Goal: Task Accomplishment & Management: Complete application form

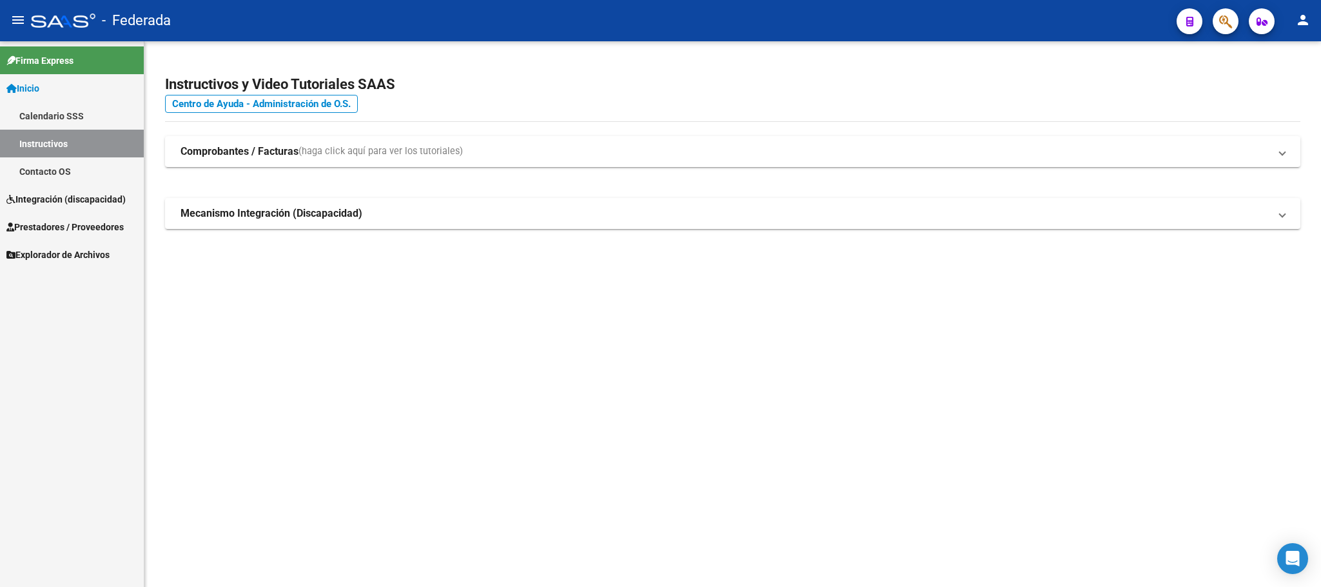
click at [53, 215] on link "Prestadores / Proveedores" at bounding box center [72, 227] width 144 height 28
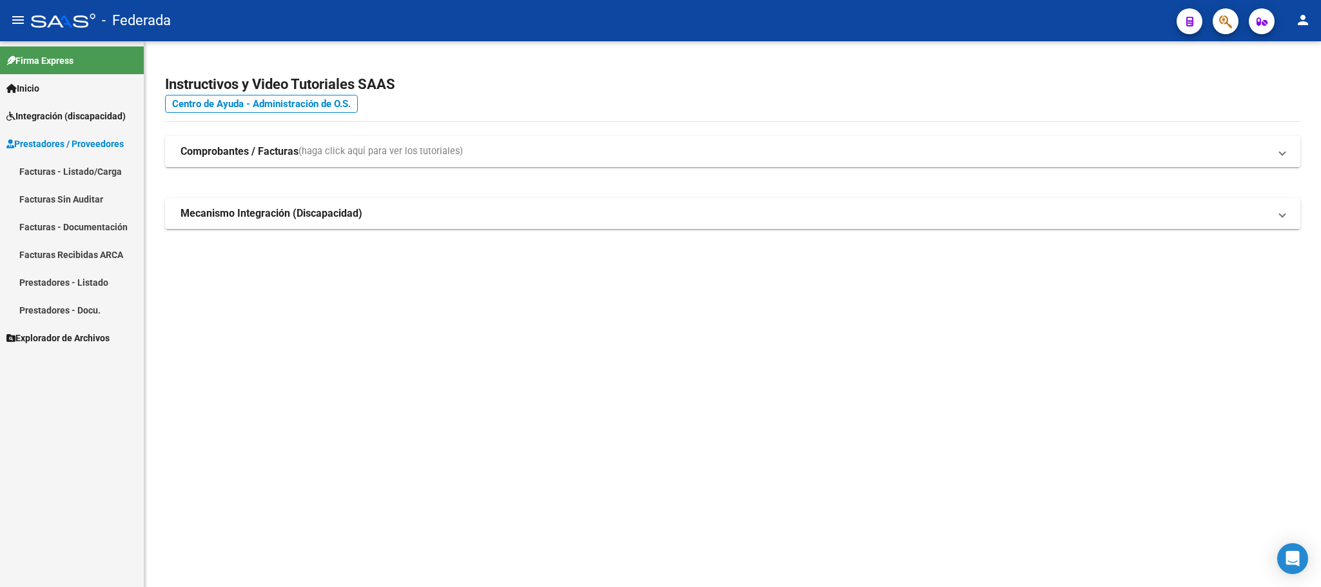
click at [55, 171] on link "Facturas - Listado/Carga" at bounding box center [72, 171] width 144 height 28
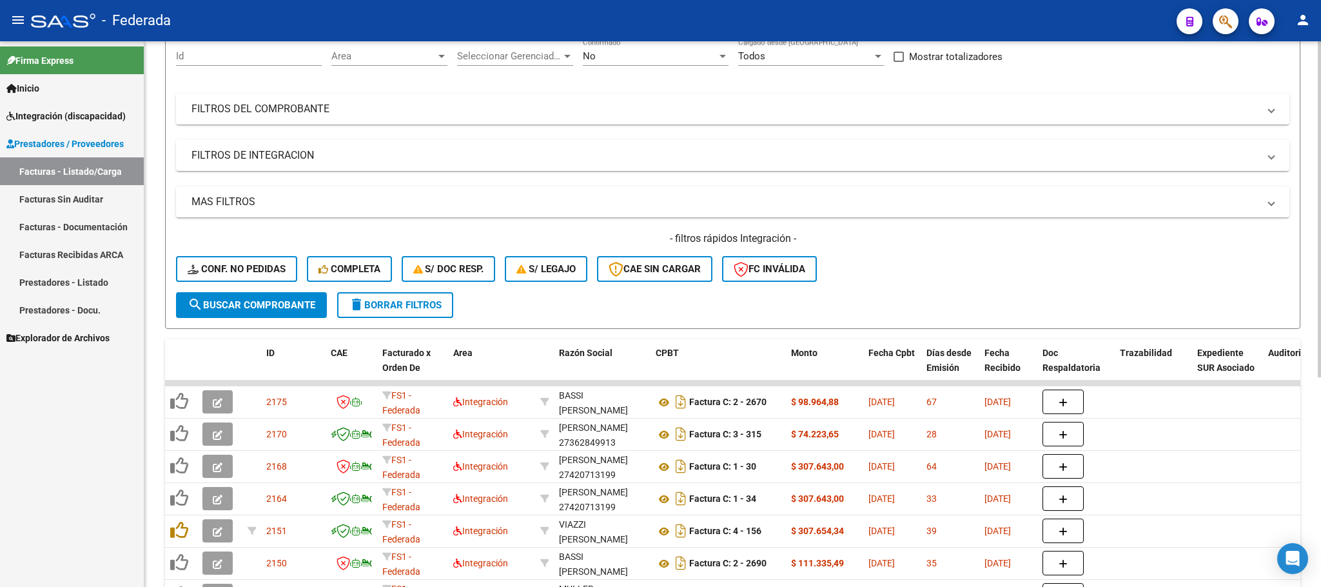
scroll to position [290, 0]
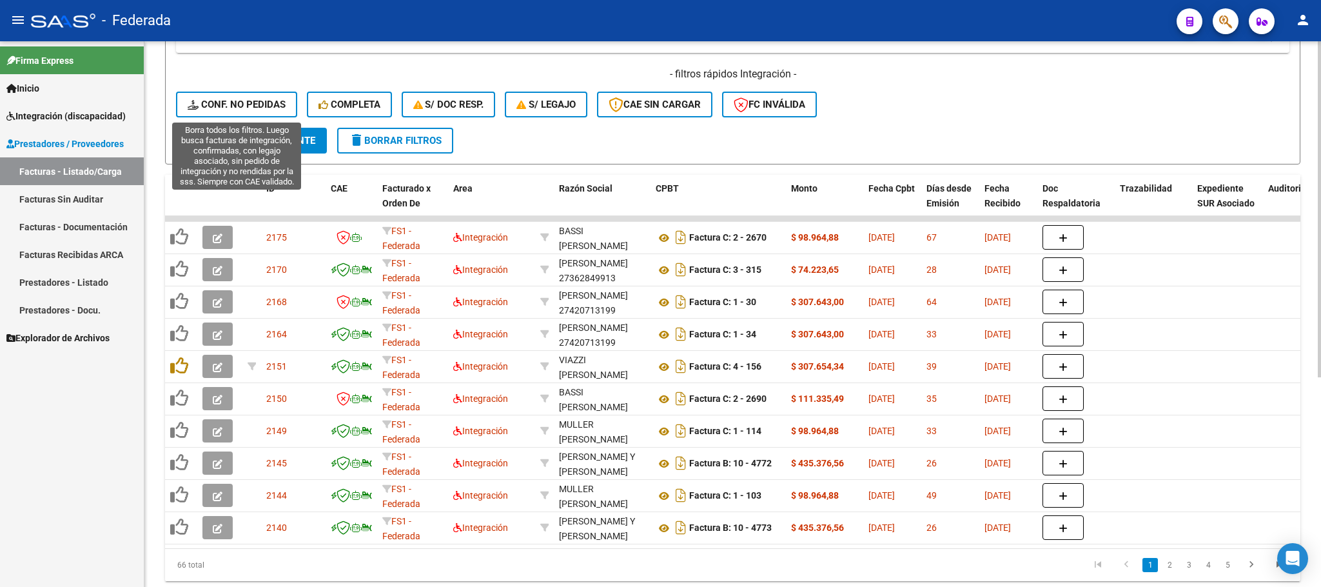
click at [266, 103] on span "Conf. no pedidas" at bounding box center [237, 105] width 98 height 12
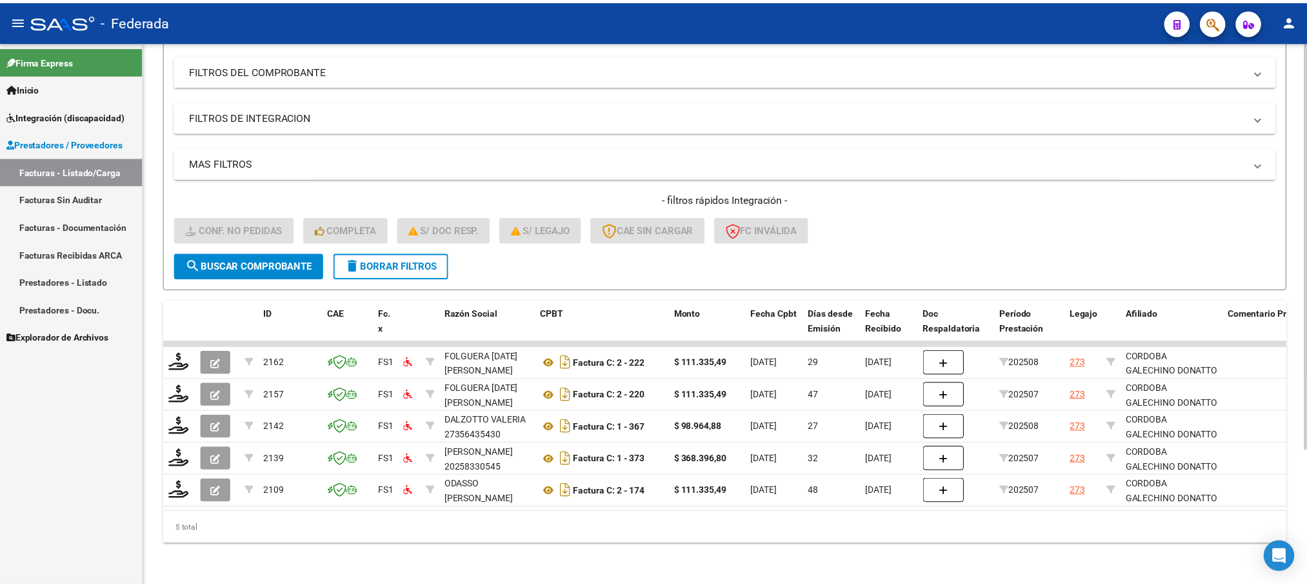
scroll to position [180, 0]
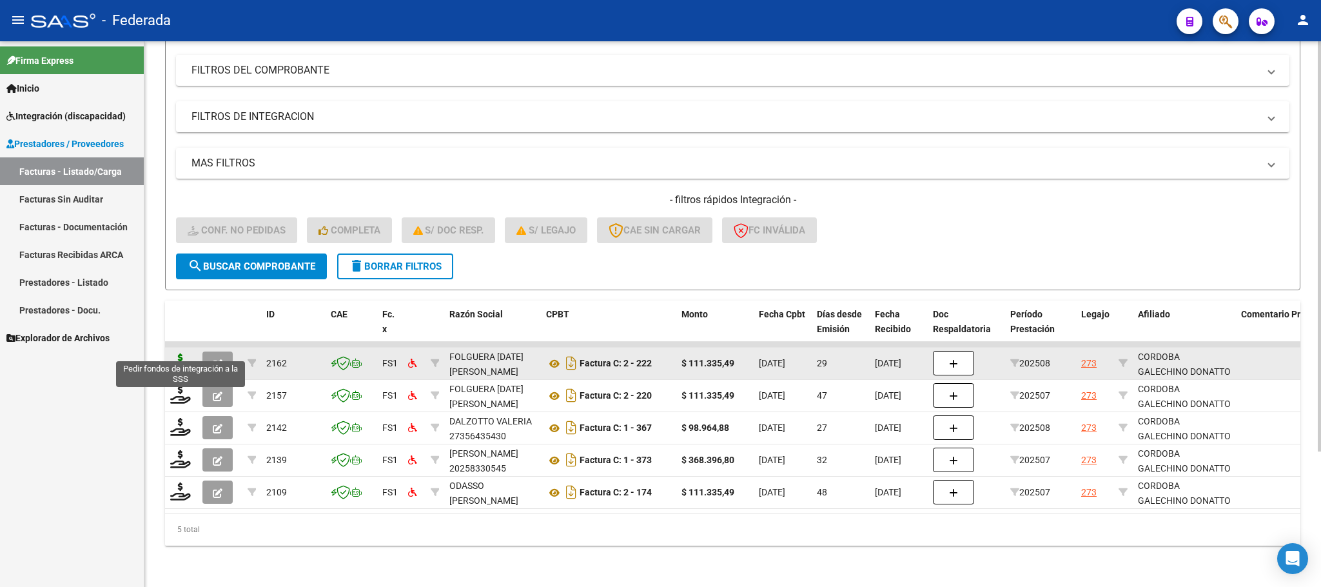
click at [183, 353] on icon at bounding box center [180, 362] width 21 height 18
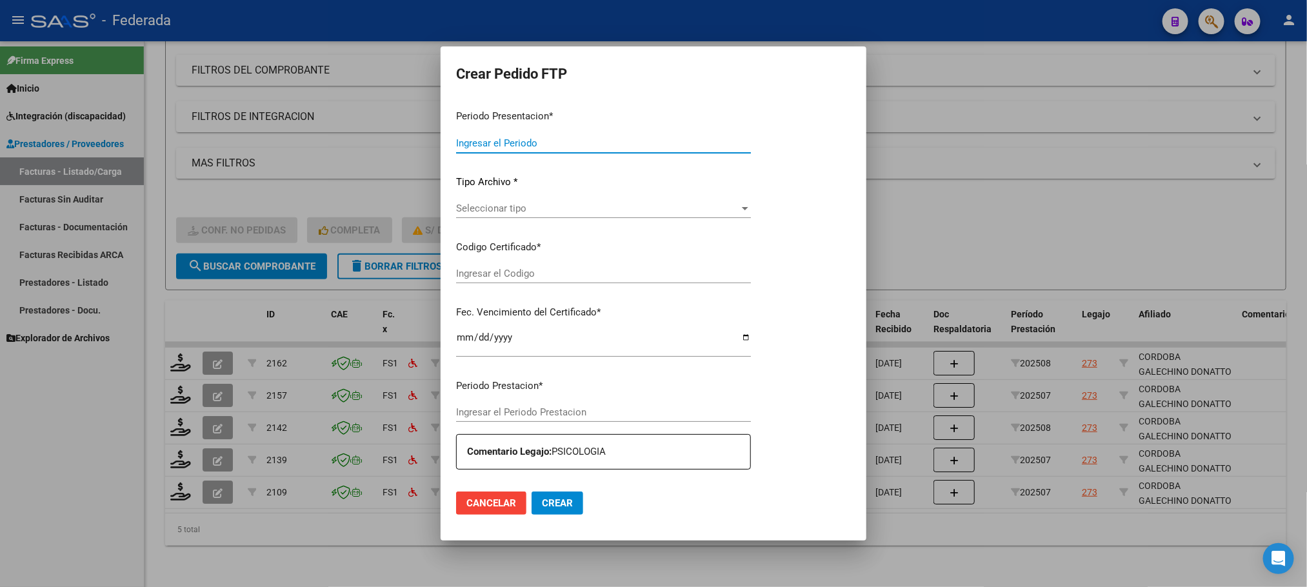
type input "202509"
type input "202508"
type input "$ 111.335,49"
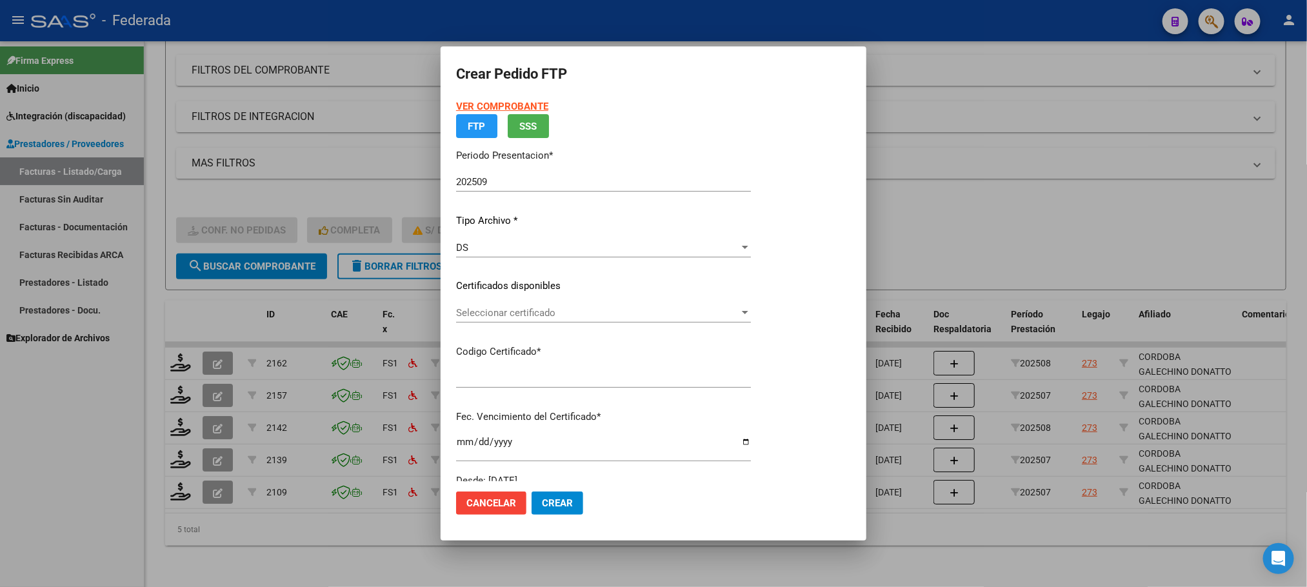
type input "ARG02000583258002024030120270301SAN181"
type input "[DATE]"
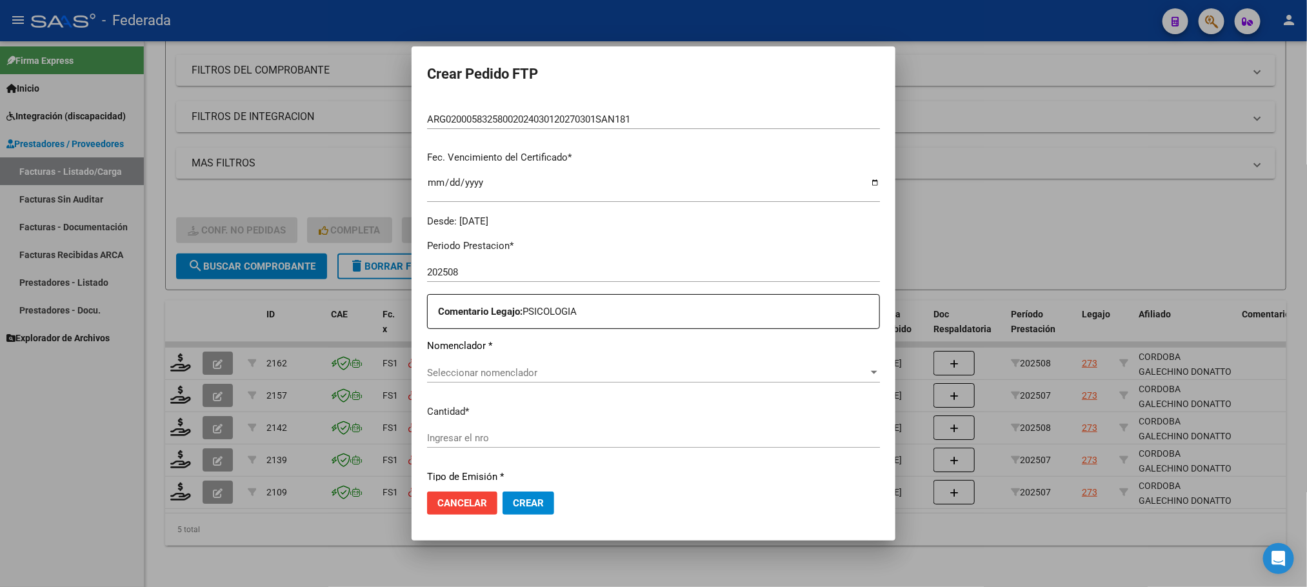
click at [546, 319] on div "Comentario Legajo: PSICOLOGIA" at bounding box center [653, 311] width 453 height 35
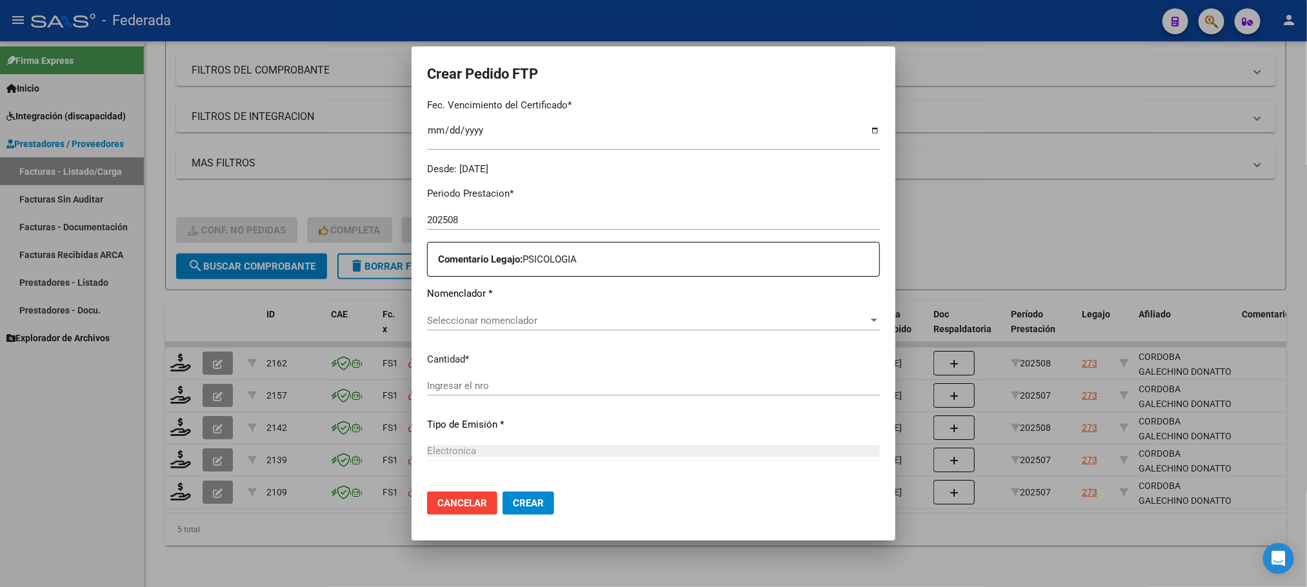
scroll to position [390, 0]
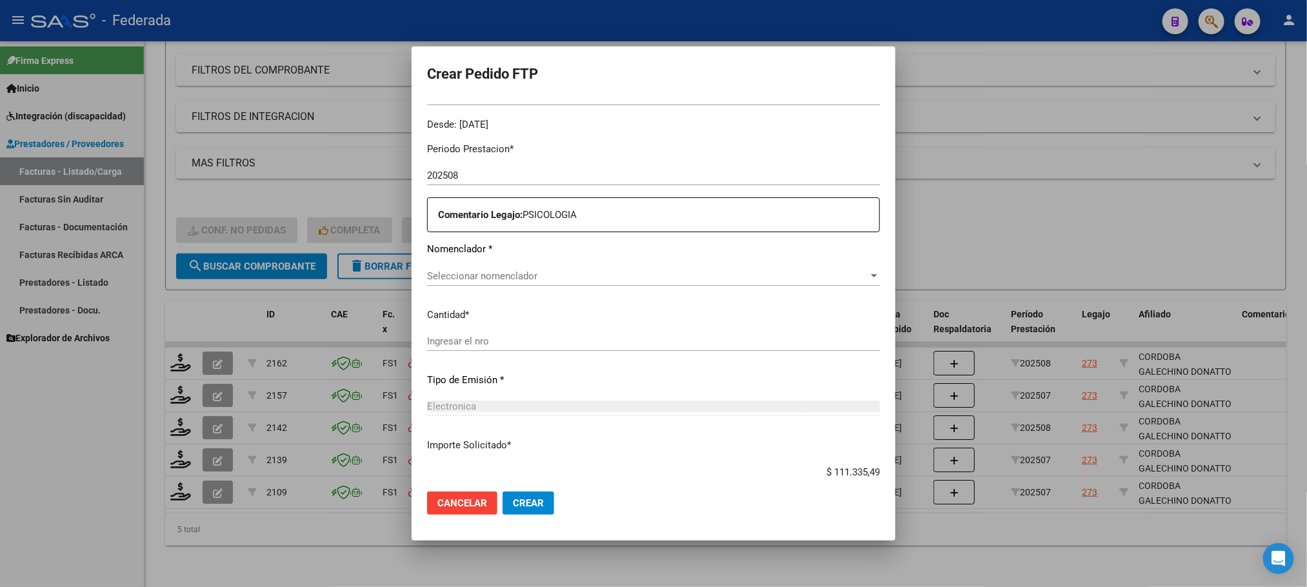
click at [471, 277] on span "Seleccionar nomenclador" at bounding box center [647, 276] width 441 height 12
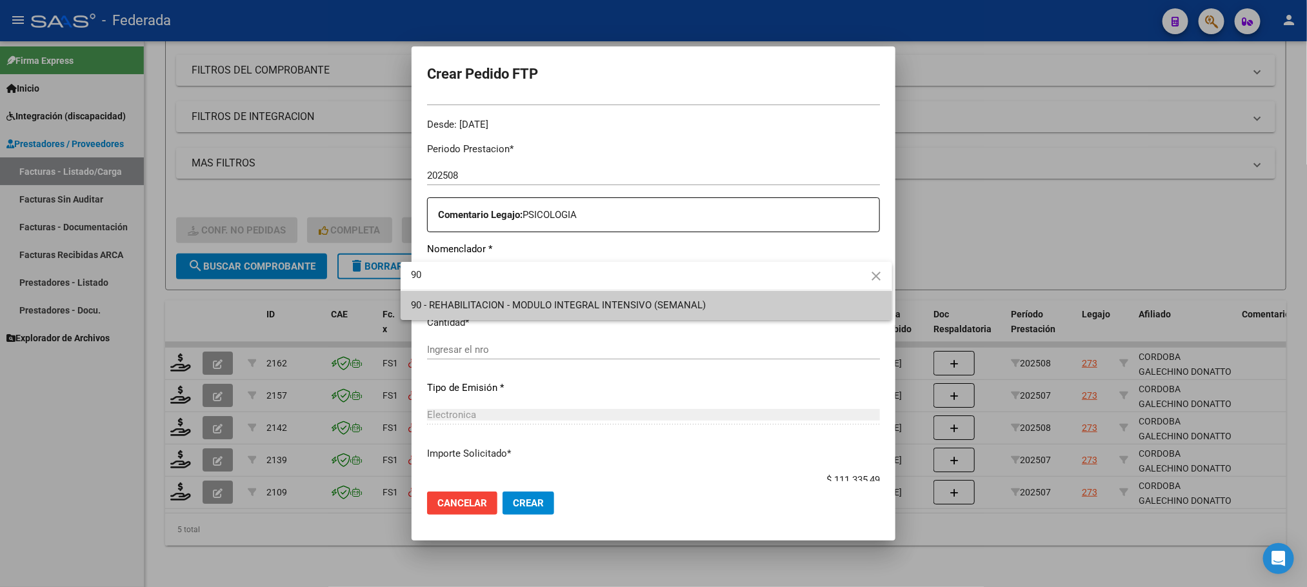
type input "90"
click at [513, 296] on span "90 - REHABILITACION - MODULO INTEGRAL INTENSIVO (SEMANAL)" at bounding box center [646, 305] width 470 height 29
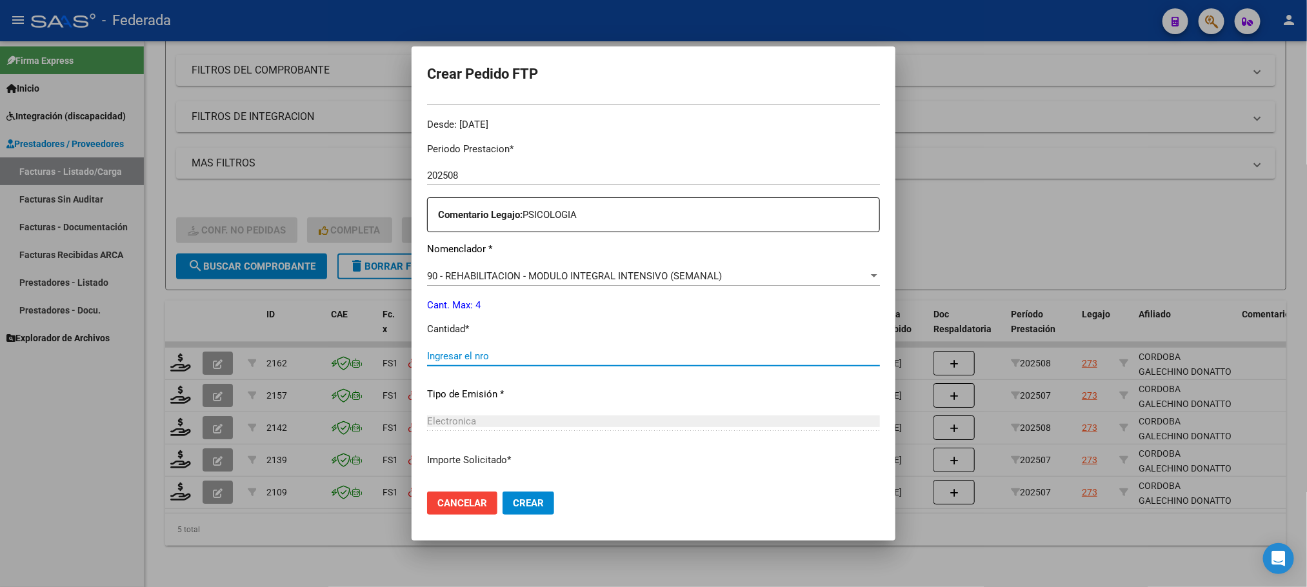
click at [482, 351] on input "Ingresar el nro" at bounding box center [653, 356] width 453 height 12
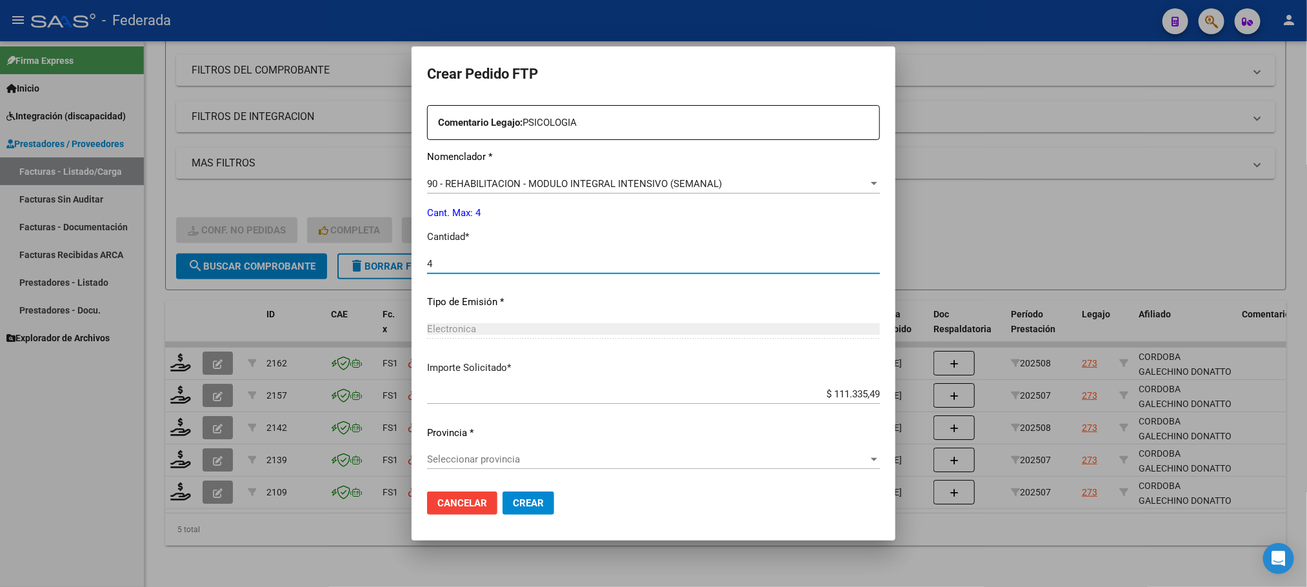
type input "4"
click at [486, 457] on span "Seleccionar provincia" at bounding box center [647, 459] width 441 height 12
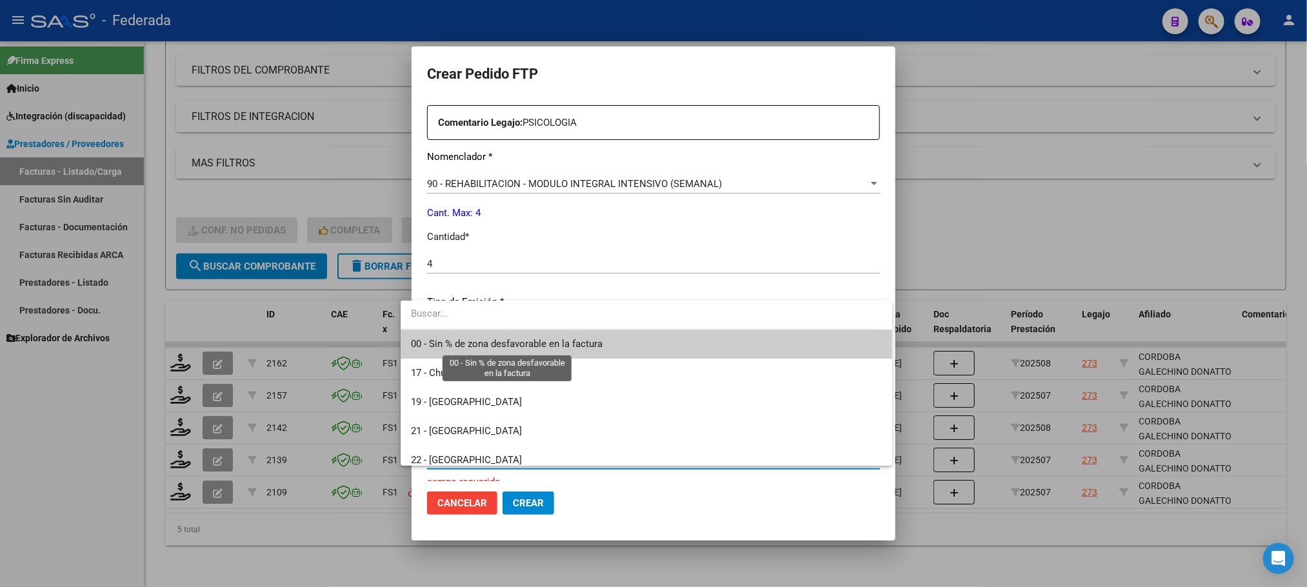
click at [508, 339] on span "00 - Sin % de zona desfavorable en la factura" at bounding box center [507, 344] width 192 height 12
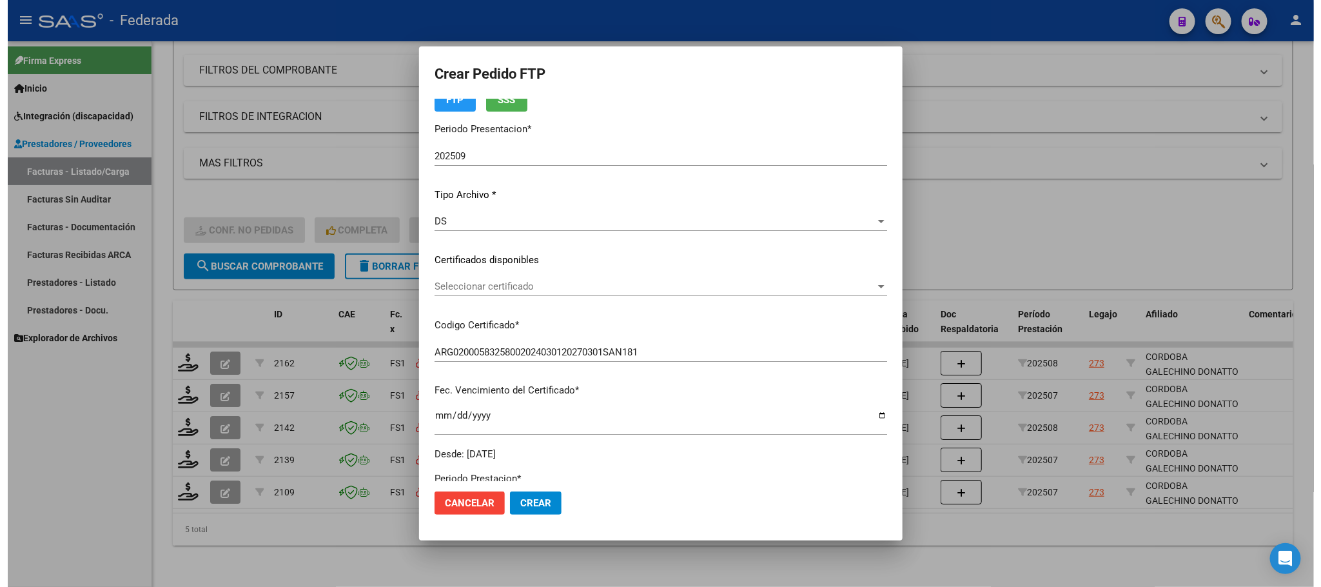
scroll to position [0, 0]
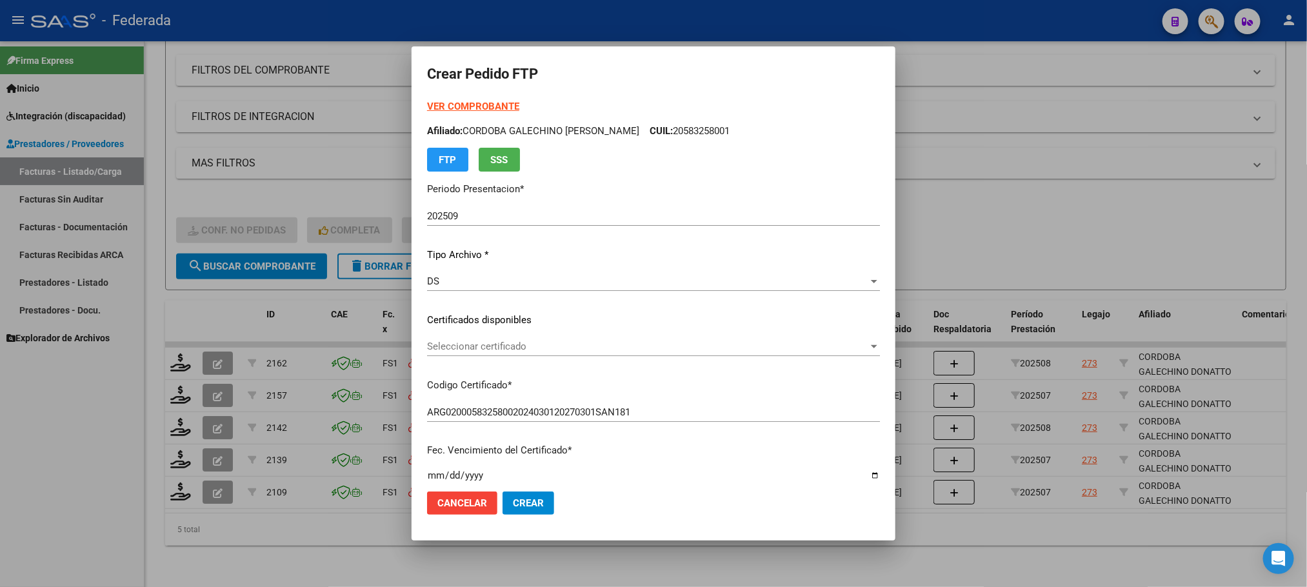
click at [513, 351] on span "Seleccionar certificado" at bounding box center [647, 347] width 441 height 12
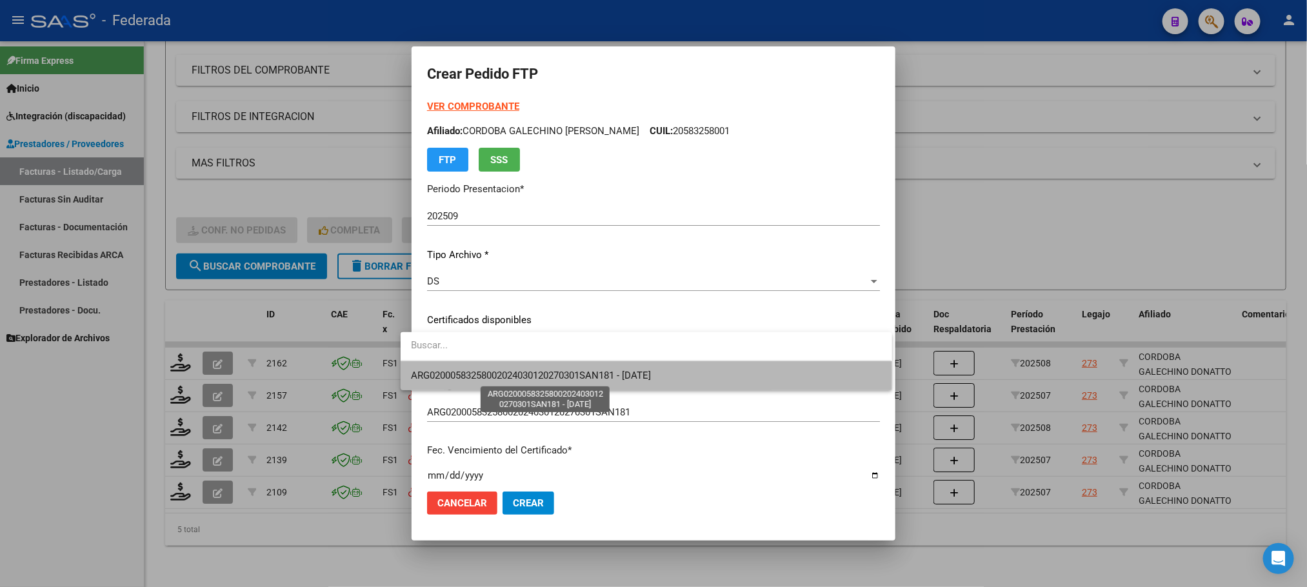
click at [504, 372] on span "ARG02000583258002024030120270301SAN181 - [DATE]" at bounding box center [531, 376] width 240 height 12
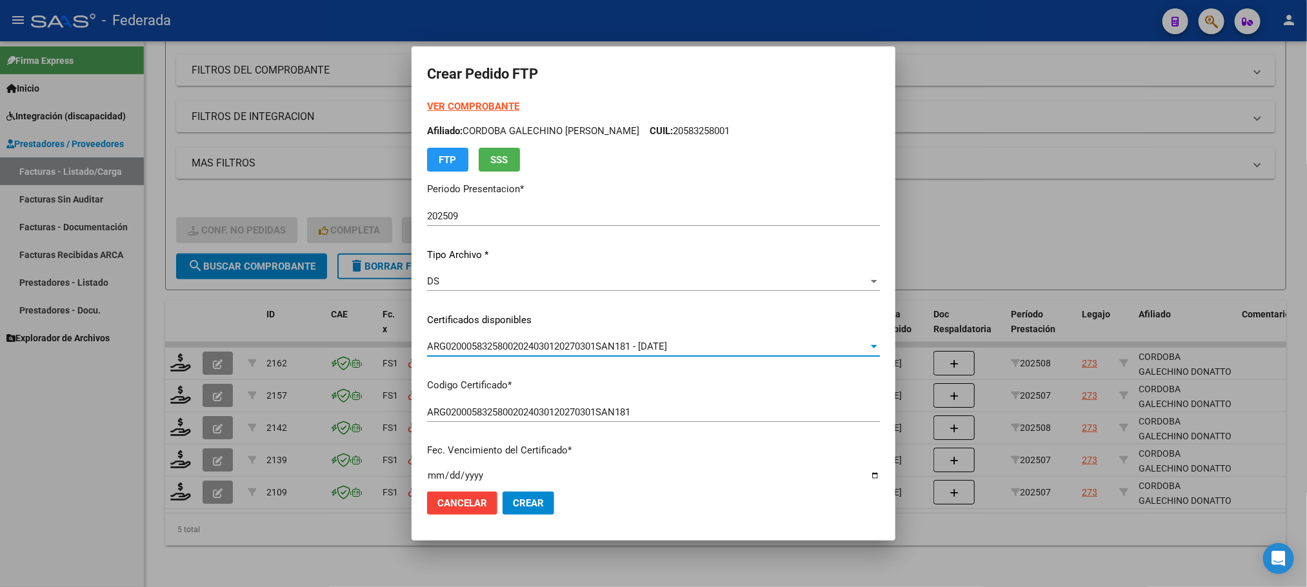
click at [513, 499] on span "Crear" at bounding box center [528, 503] width 31 height 12
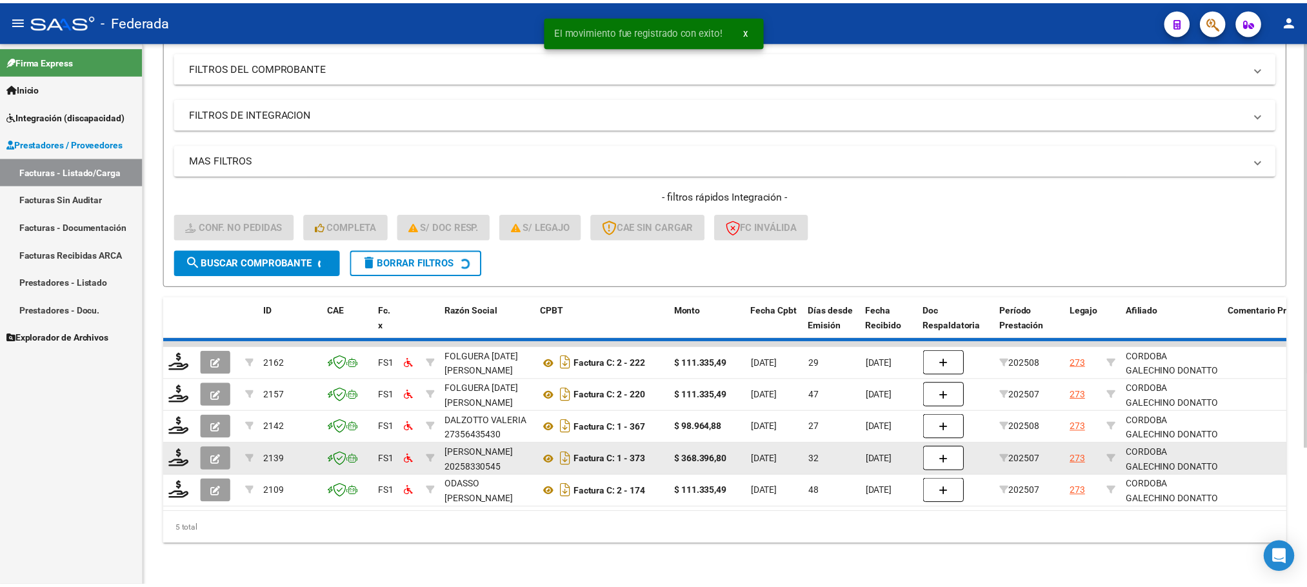
scroll to position [147, 0]
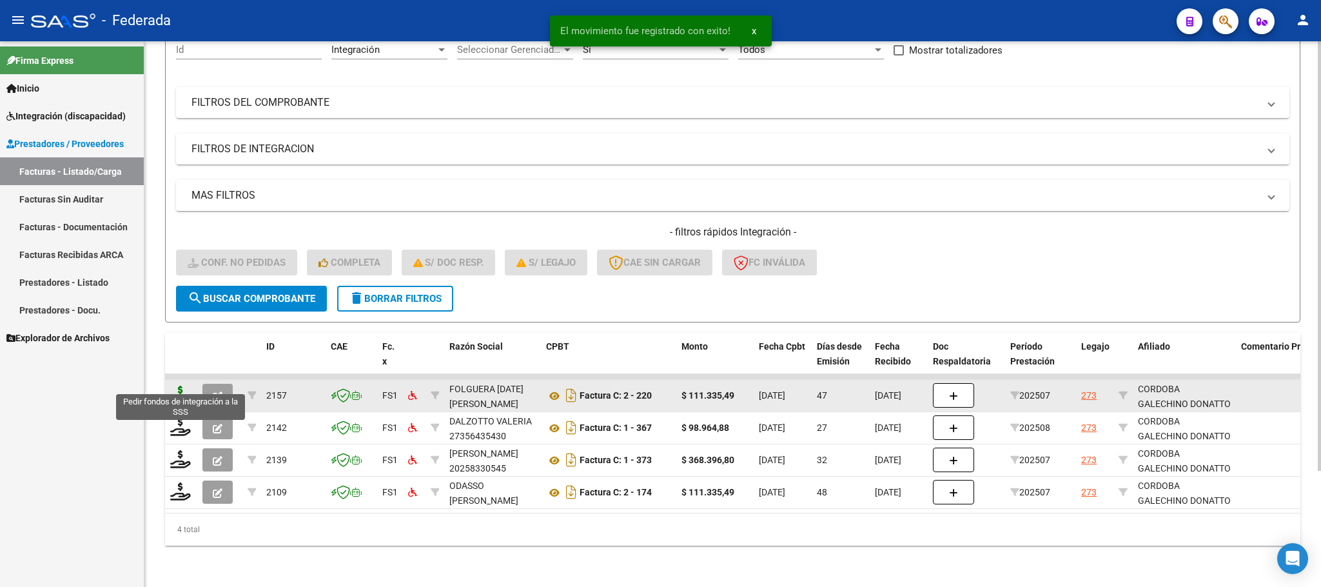
click at [177, 386] on icon at bounding box center [180, 395] width 21 height 18
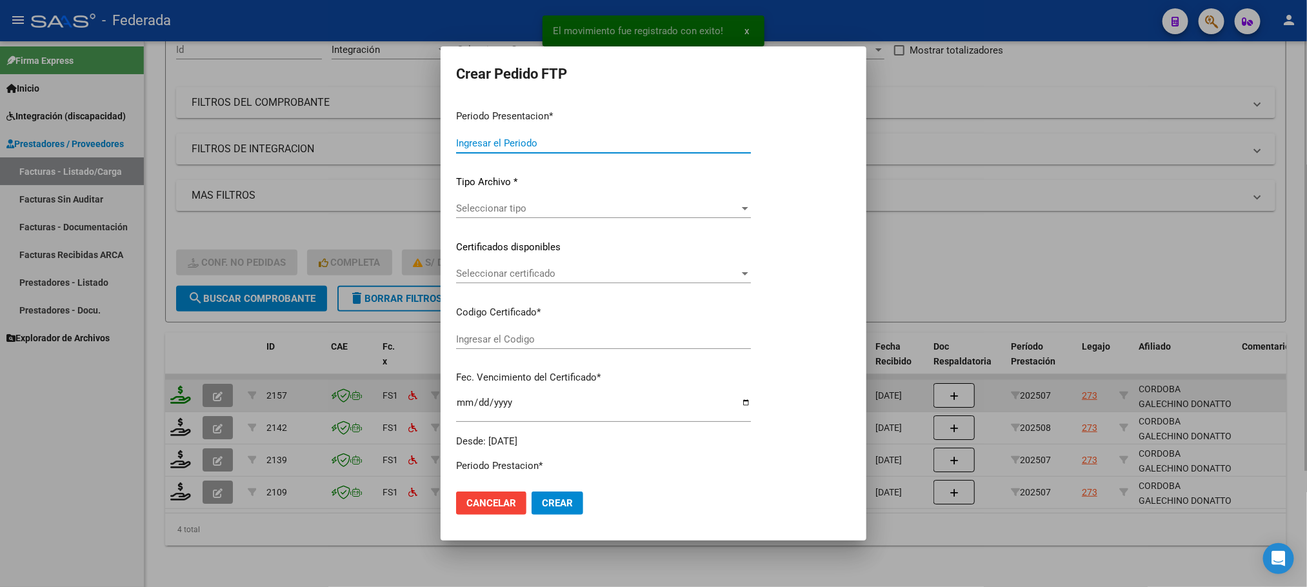
type input "202509"
type input "202507"
type input "$ 111.335,49"
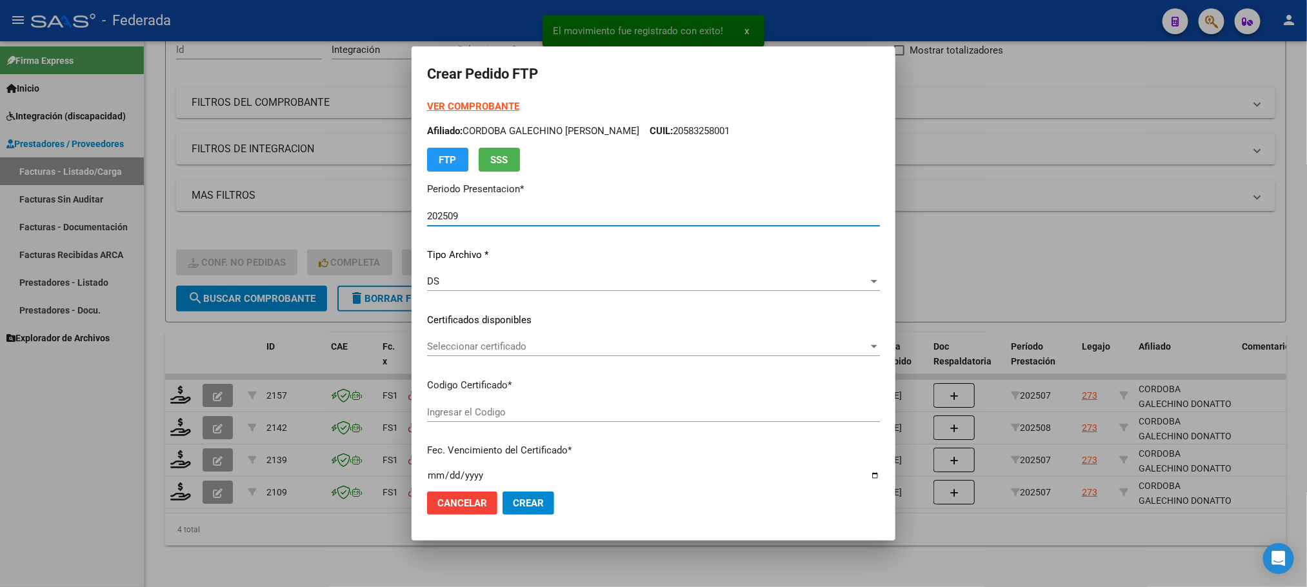
type input "ARG02000583258002024030120270301SAN181"
type input "[DATE]"
click at [468, 350] on span "Seleccionar certificado" at bounding box center [647, 347] width 441 height 12
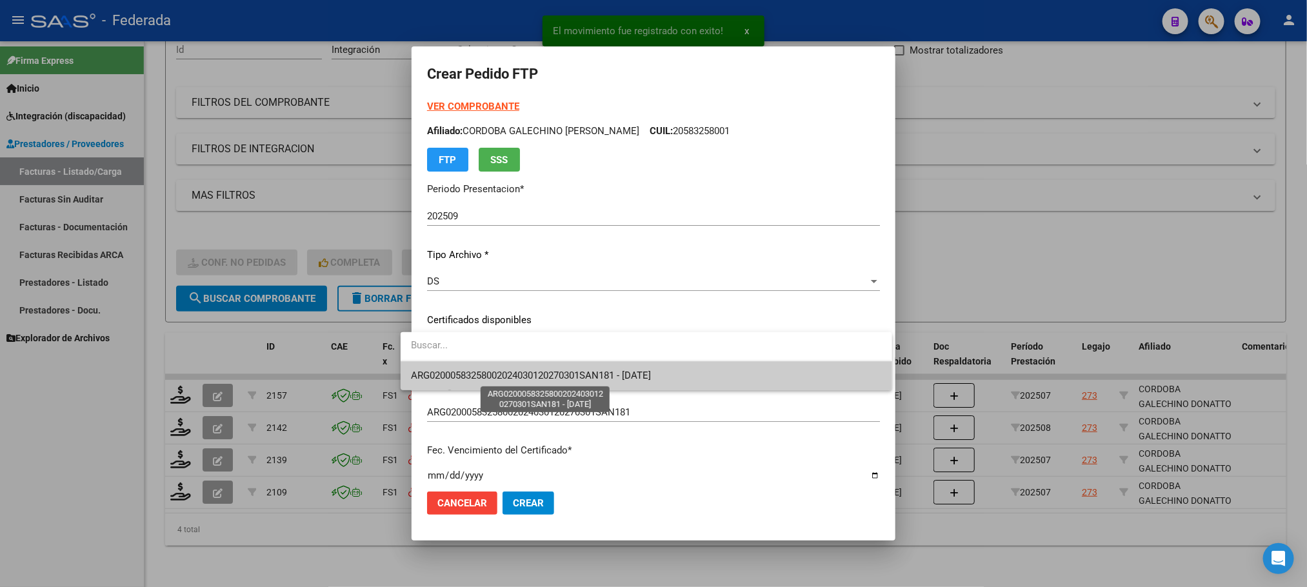
click at [470, 370] on span "ARG02000583258002024030120270301SAN181 - [DATE]" at bounding box center [531, 376] width 240 height 12
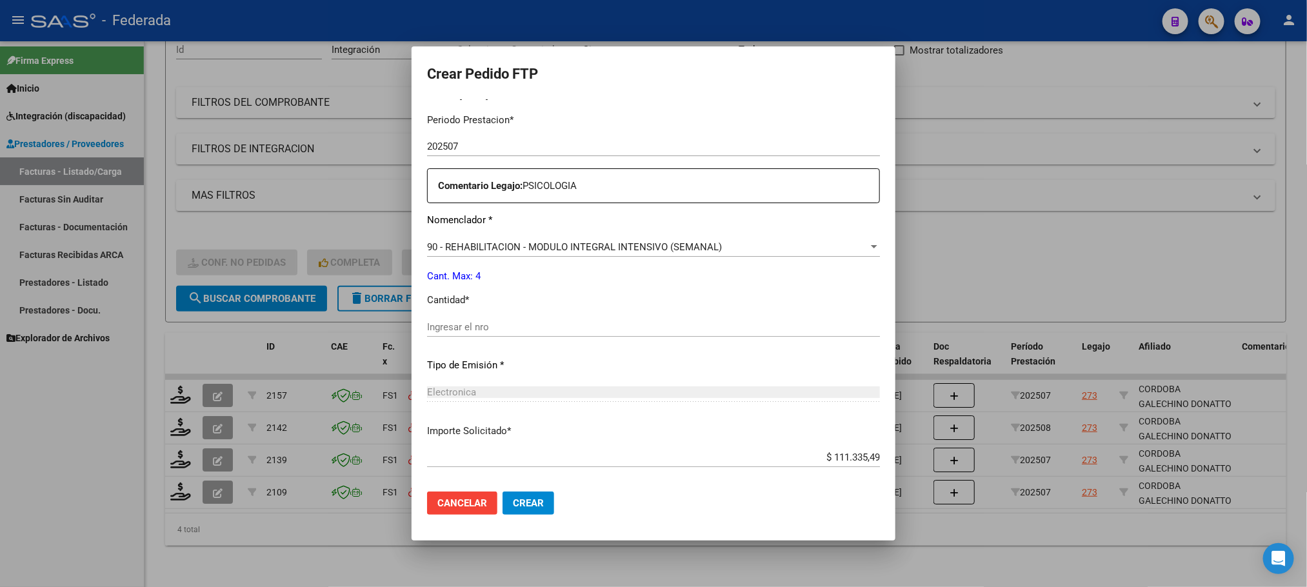
scroll to position [482, 0]
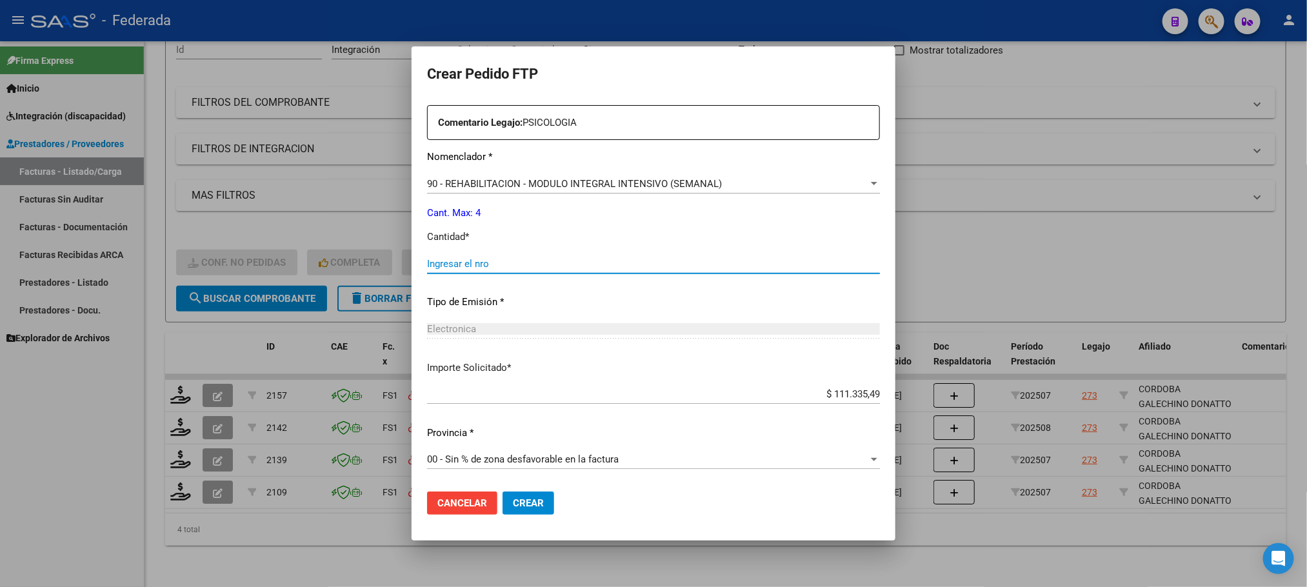
click at [488, 261] on input "Ingresar el nro" at bounding box center [653, 264] width 453 height 12
type input "4"
click at [513, 501] on span "Crear" at bounding box center [528, 503] width 31 height 12
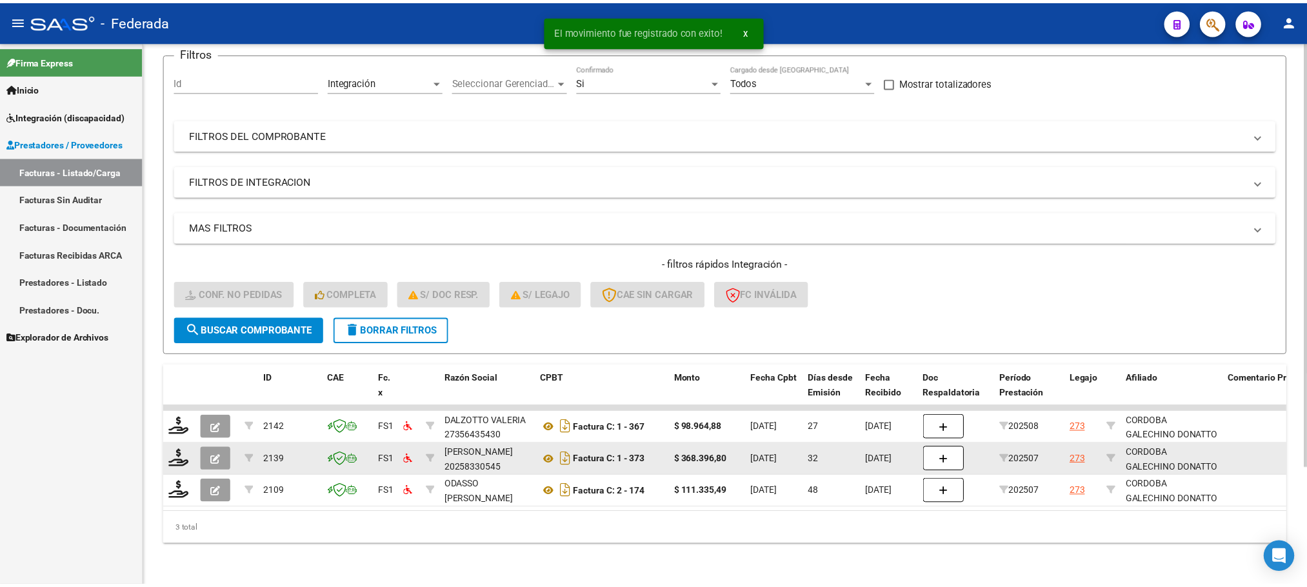
scroll to position [115, 0]
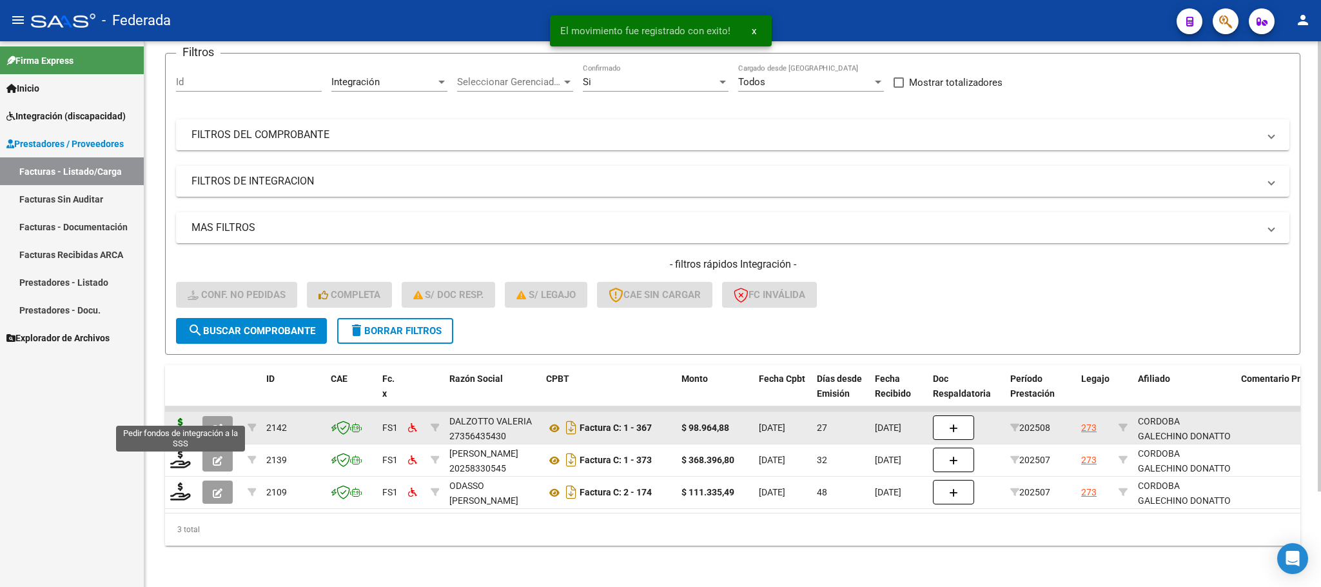
click at [176, 418] on icon at bounding box center [180, 427] width 21 height 18
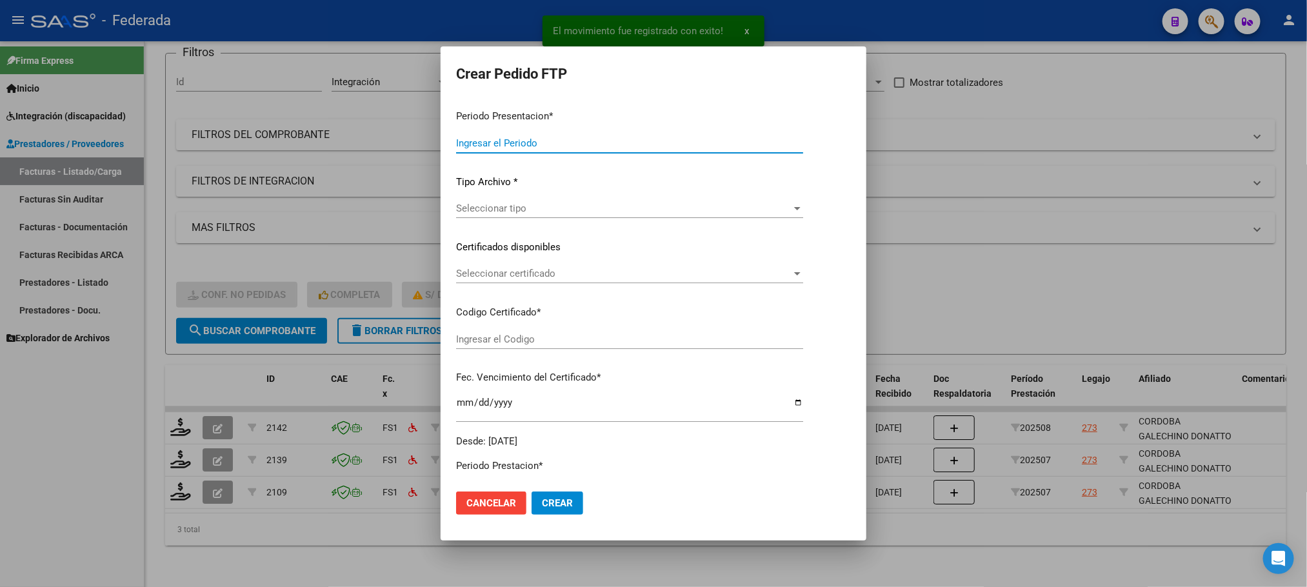
type input "202509"
type input "202508"
type input "$ 98.964,88"
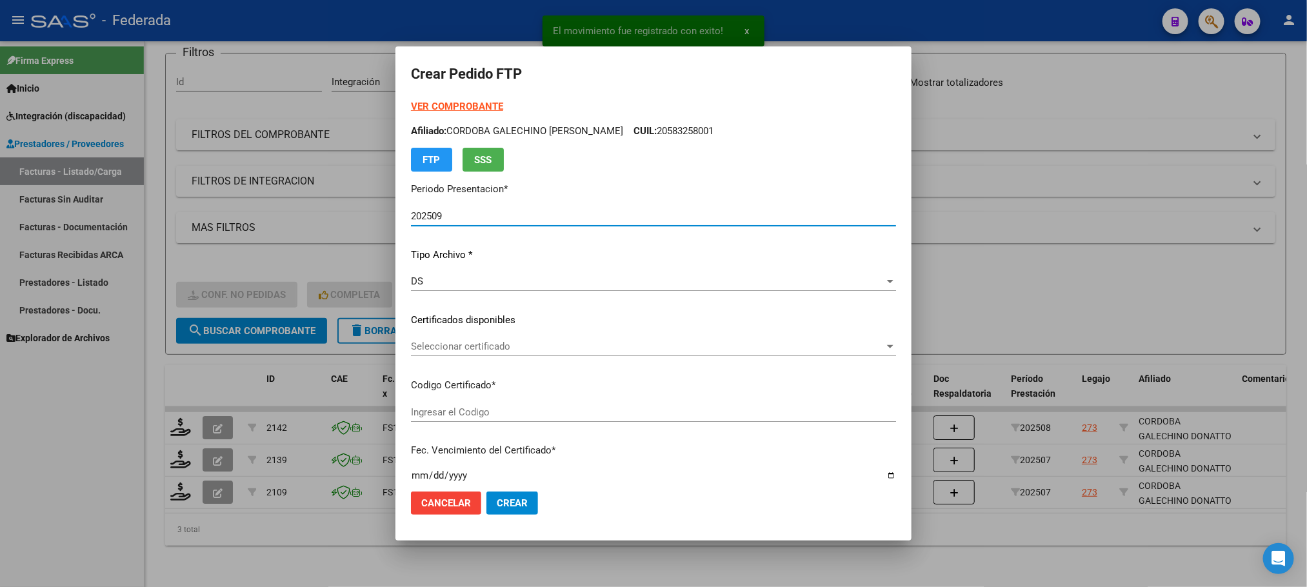
type input "ARG02000583258002024030120270301SAN181"
type input "[DATE]"
click at [449, 346] on span "Seleccionar certificado" at bounding box center [647, 347] width 473 height 12
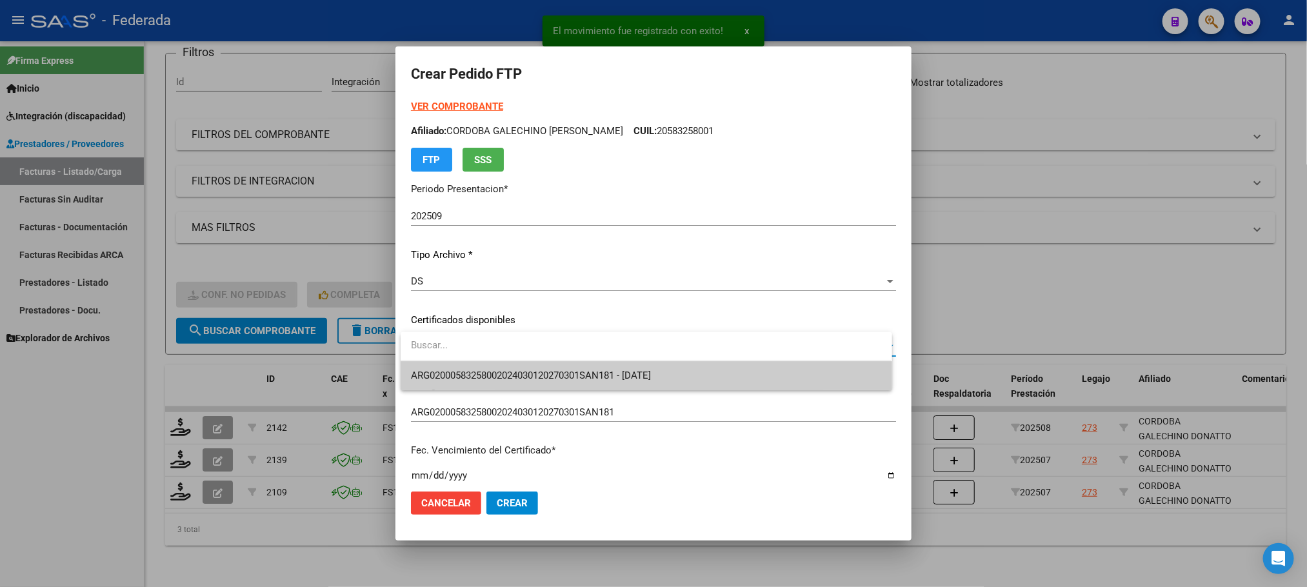
click at [441, 370] on span "ARG02000583258002024030120270301SAN181 - [DATE]" at bounding box center [531, 376] width 240 height 12
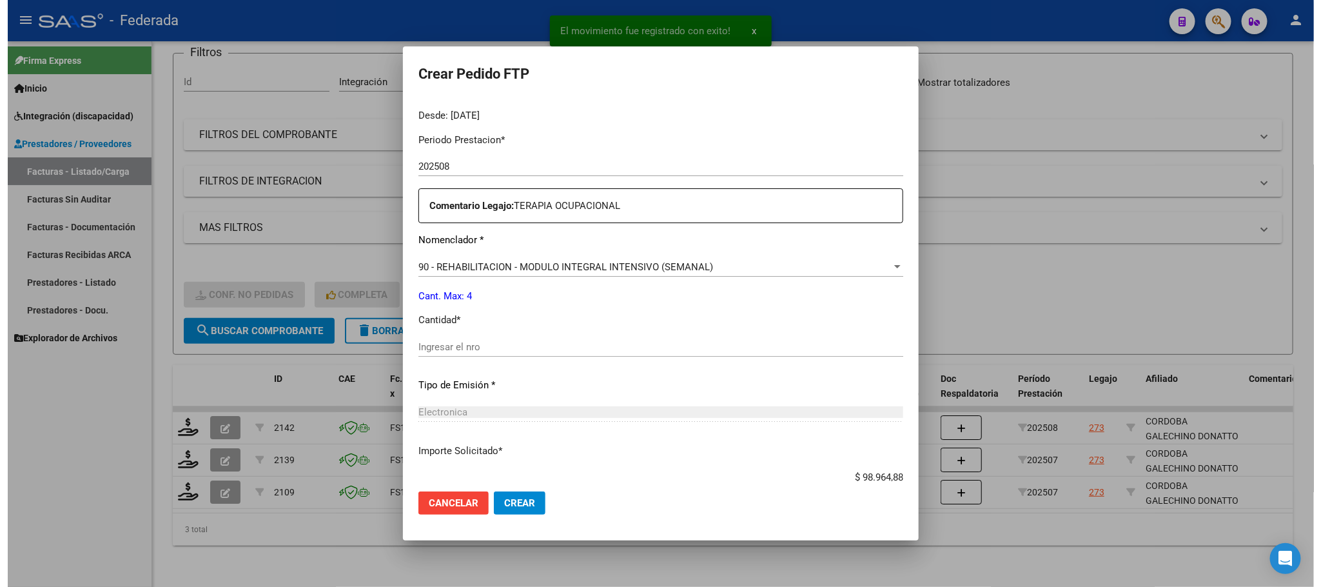
scroll to position [482, 0]
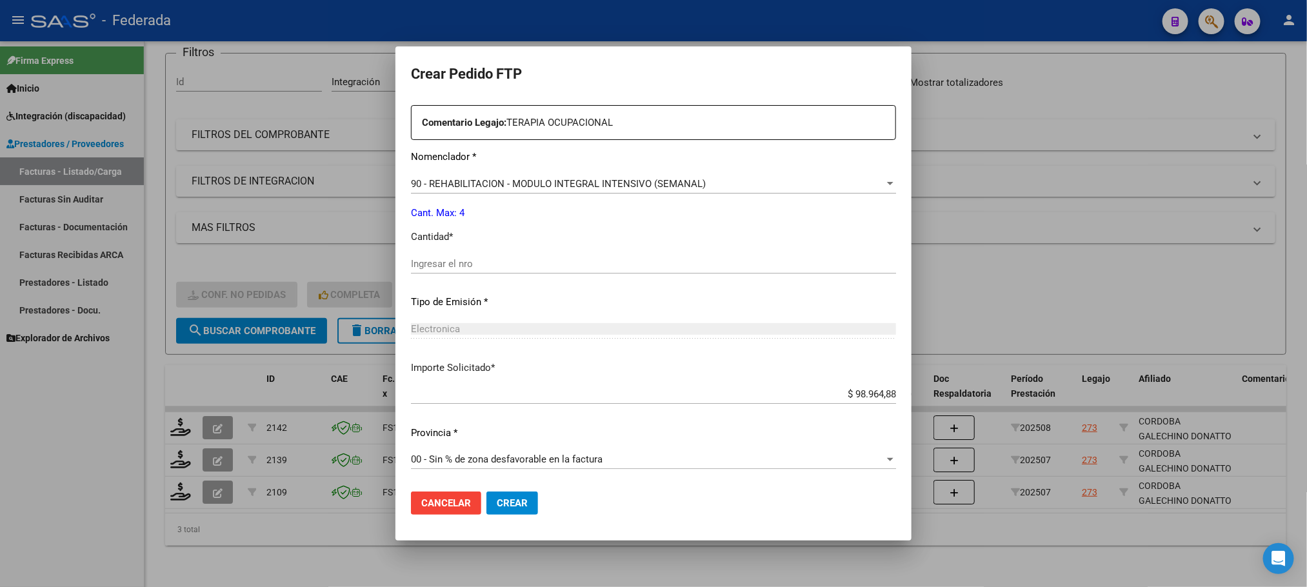
click at [449, 271] on div "Ingresar el nro" at bounding box center [653, 263] width 485 height 19
type input "4"
click at [517, 492] on button "Crear" at bounding box center [512, 502] width 52 height 23
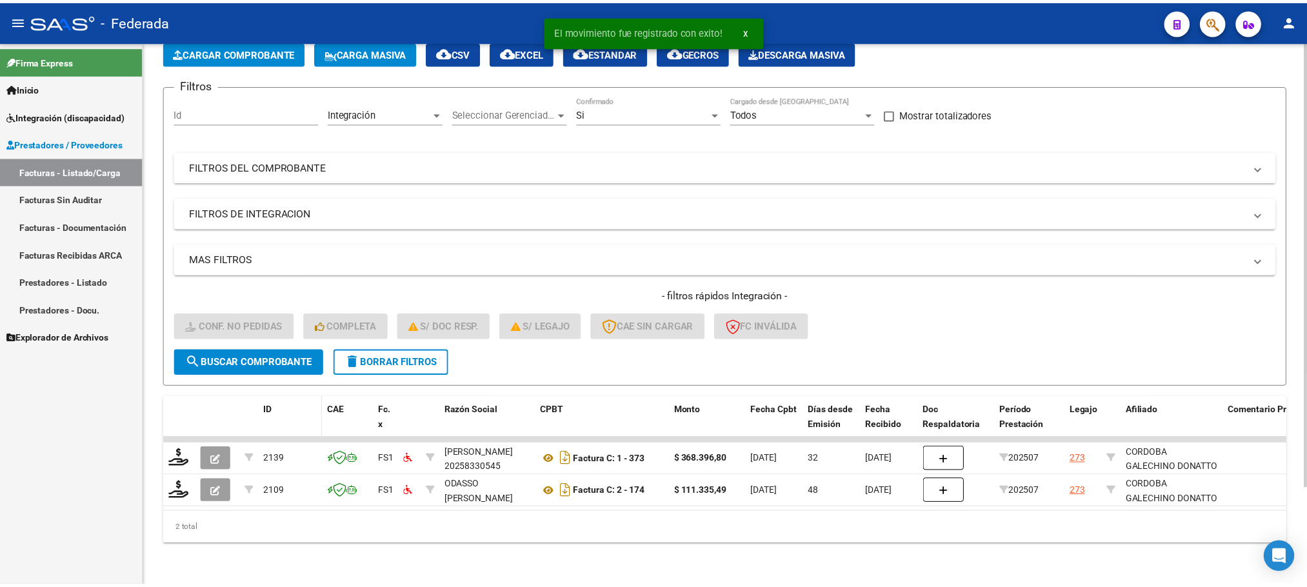
scroll to position [83, 0]
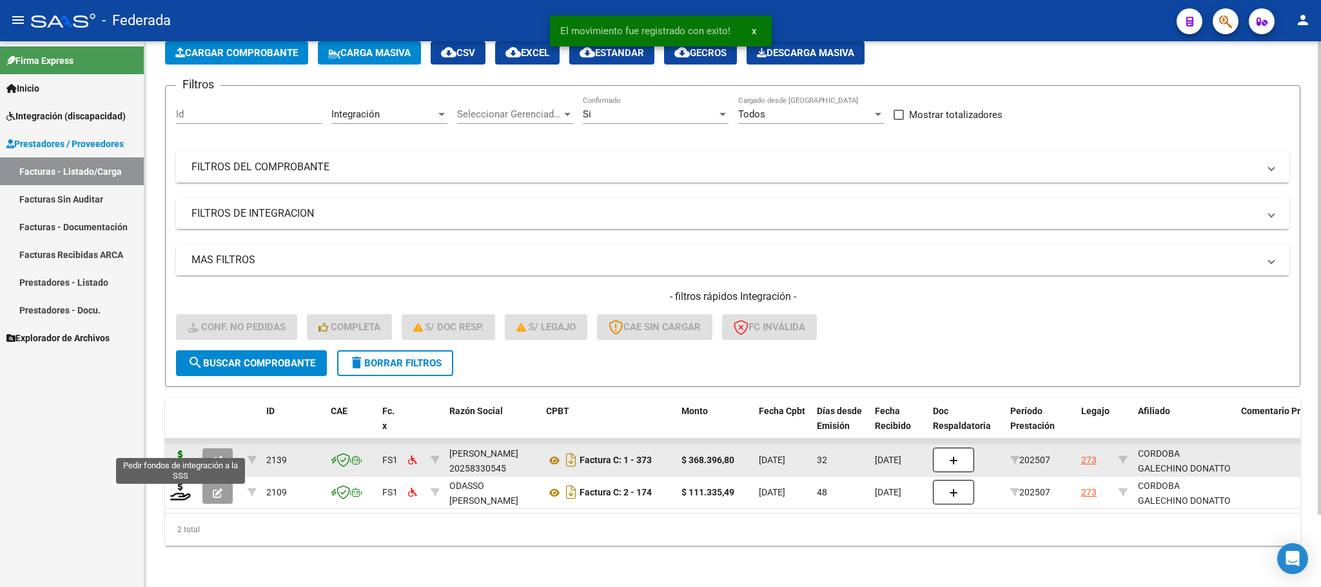
click at [188, 450] on icon at bounding box center [180, 459] width 21 height 18
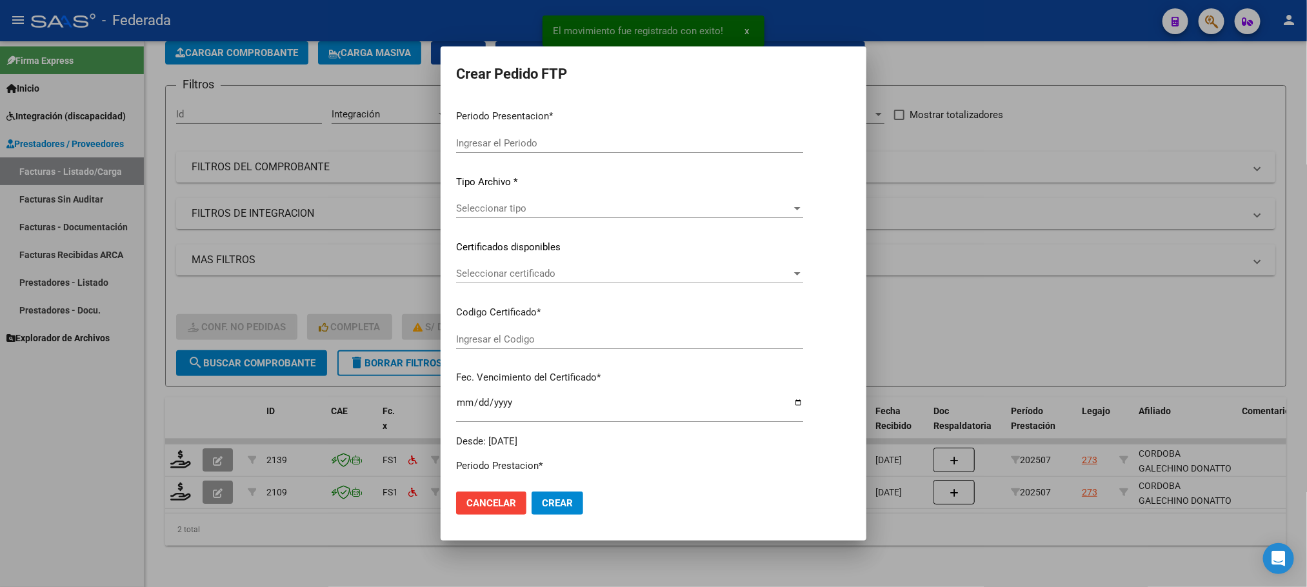
type input "202509"
type input "202507"
type input "$ 368.396,80"
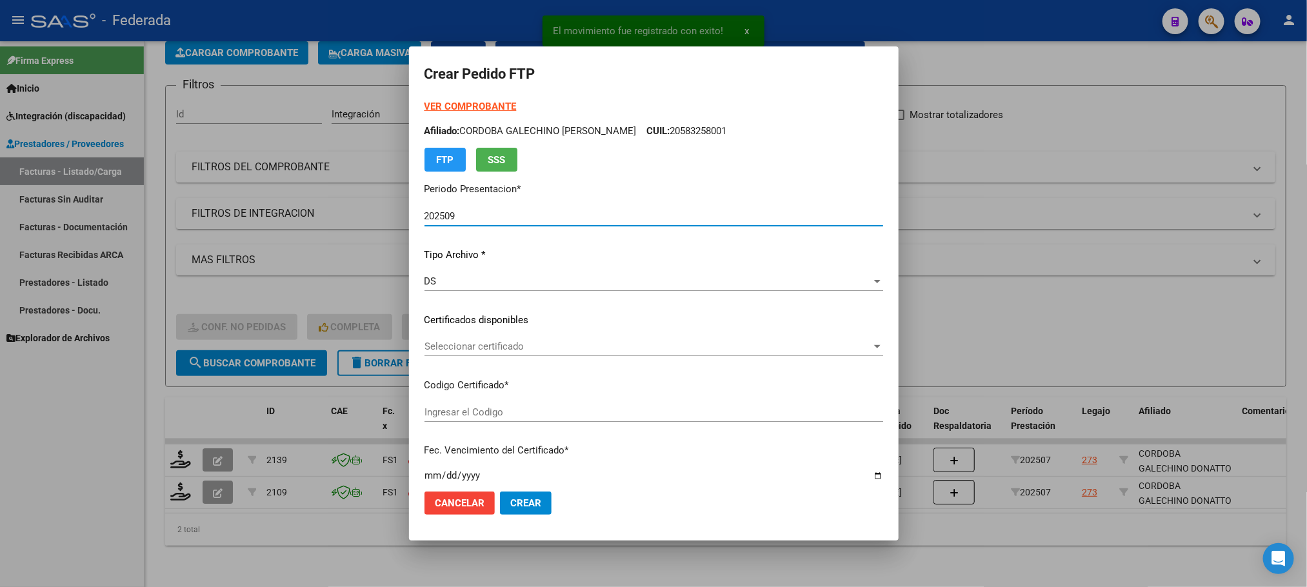
type input "ARG02000583258002024030120270301SAN181"
type input "[DATE]"
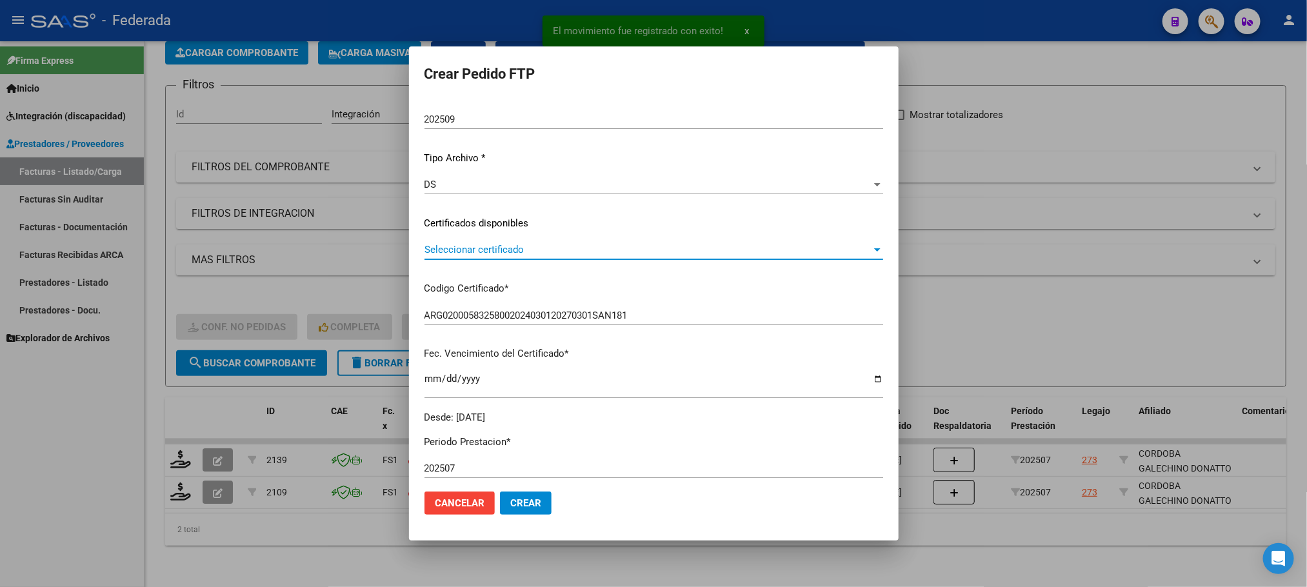
click at [451, 244] on span "Seleccionar certificado" at bounding box center [647, 250] width 447 height 12
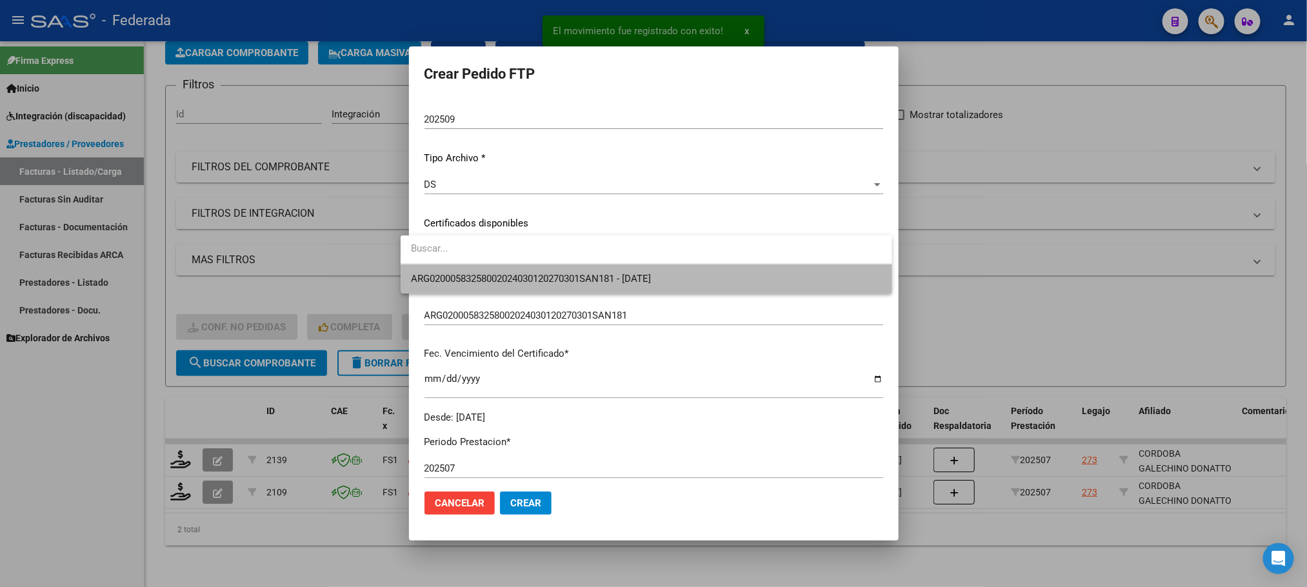
click at [455, 288] on span "ARG02000583258002024030120270301SAN181 - [DATE]" at bounding box center [646, 278] width 470 height 29
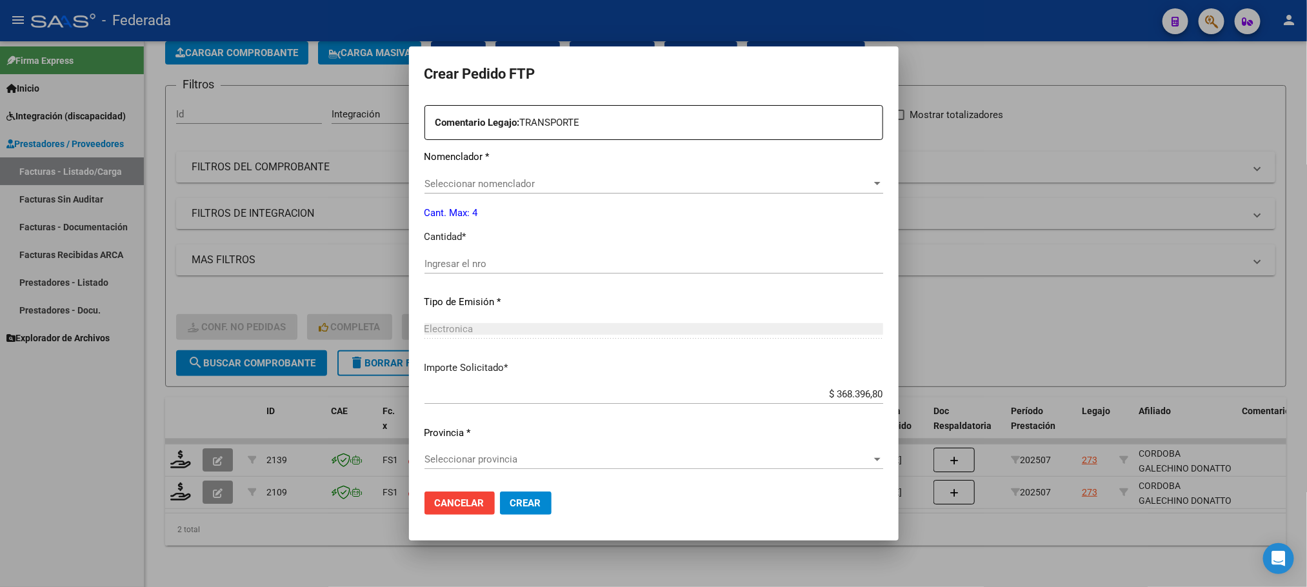
scroll to position [385, 0]
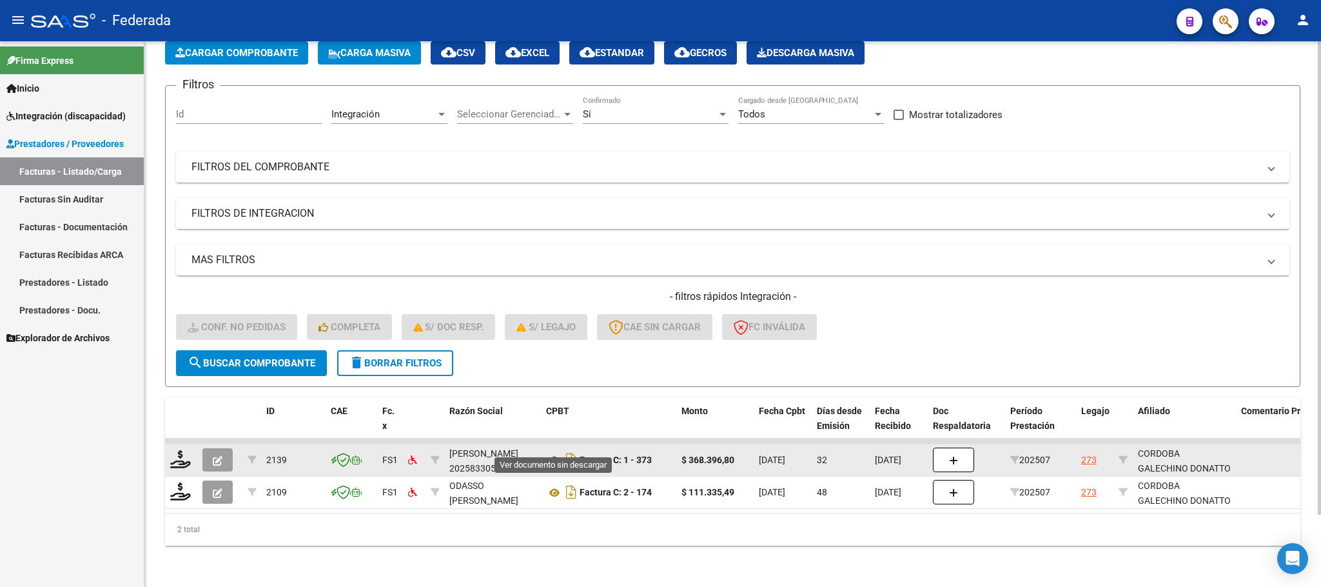
click at [551, 453] on icon at bounding box center [554, 460] width 17 height 15
click at [180, 450] on icon at bounding box center [180, 459] width 21 height 18
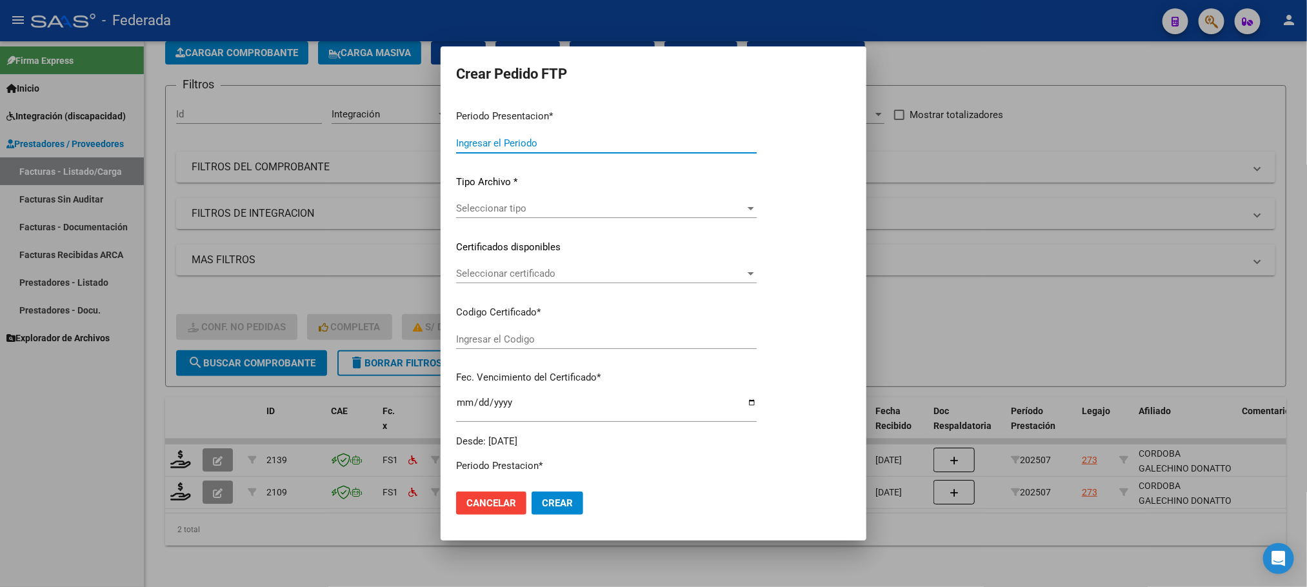
type input "202509"
type input "202507"
type input "$ 368.396,80"
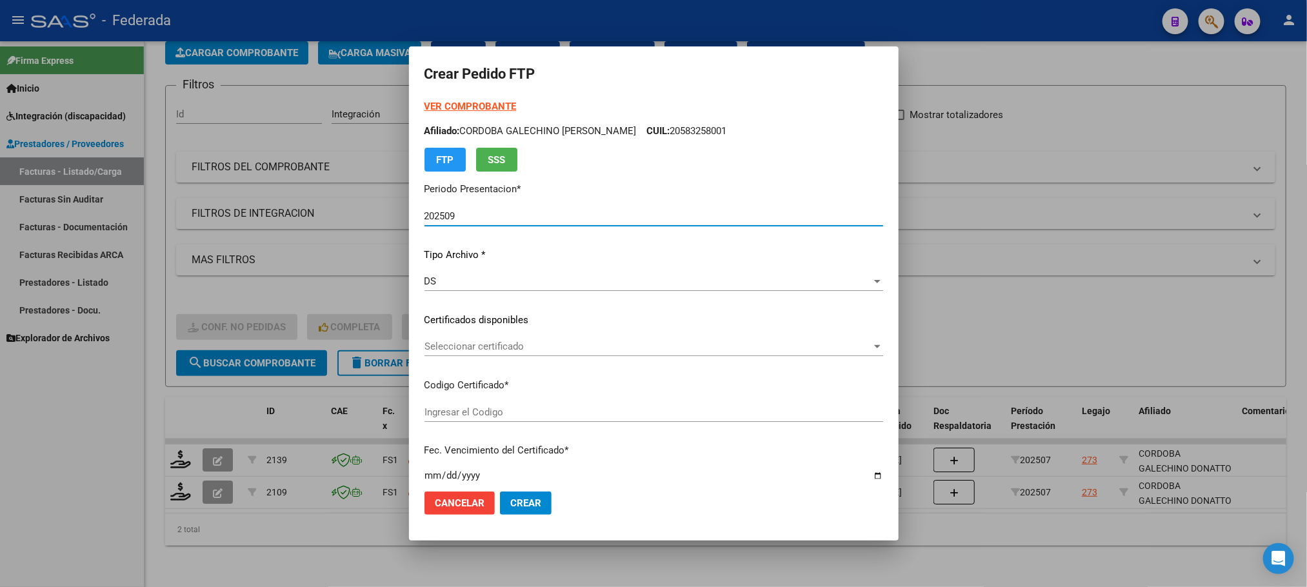
type input "ARG02000583258002024030120270301SAN181"
type input "[DATE]"
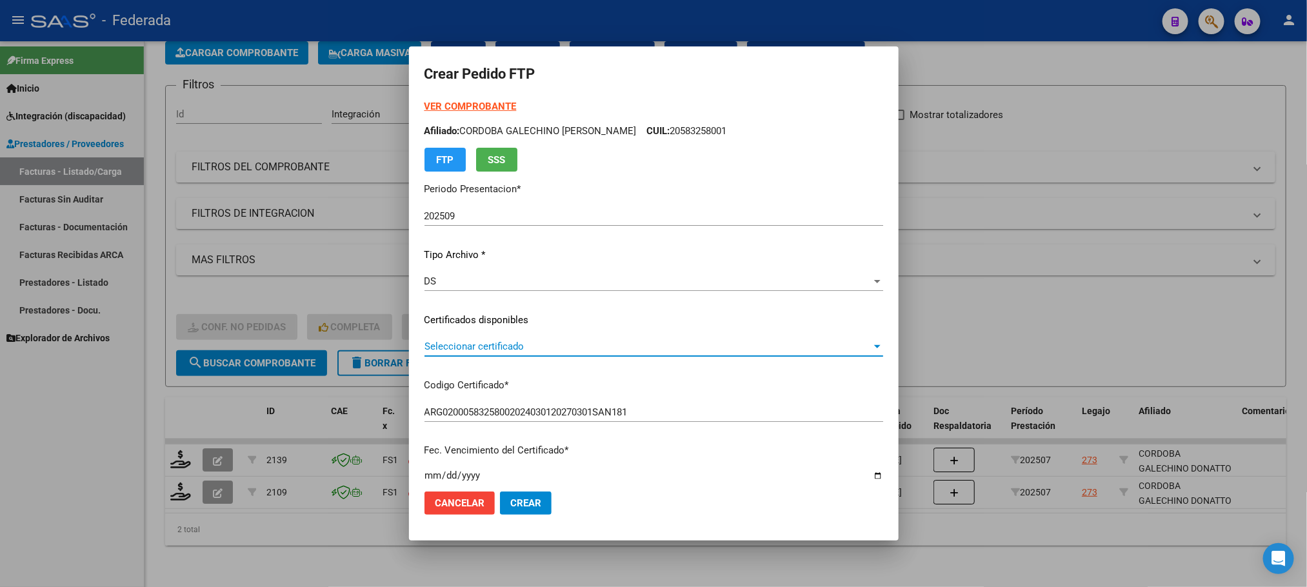
click at [455, 350] on span "Seleccionar certificado" at bounding box center [647, 347] width 447 height 12
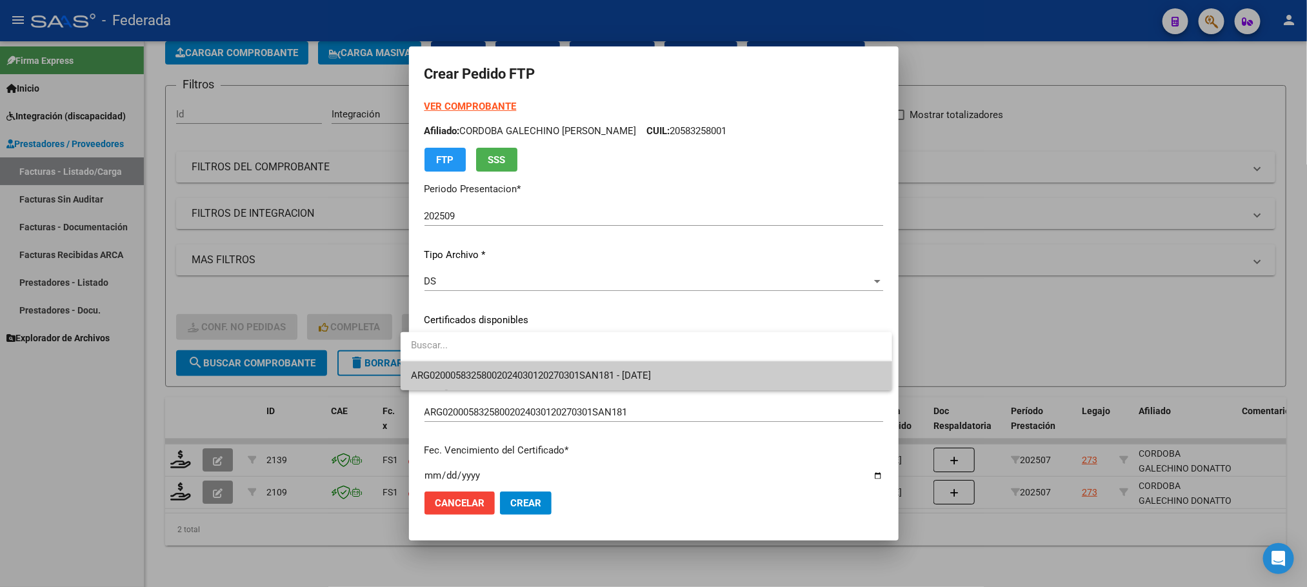
click at [457, 377] on span "ARG02000583258002024030120270301SAN181 - [DATE]" at bounding box center [531, 376] width 240 height 12
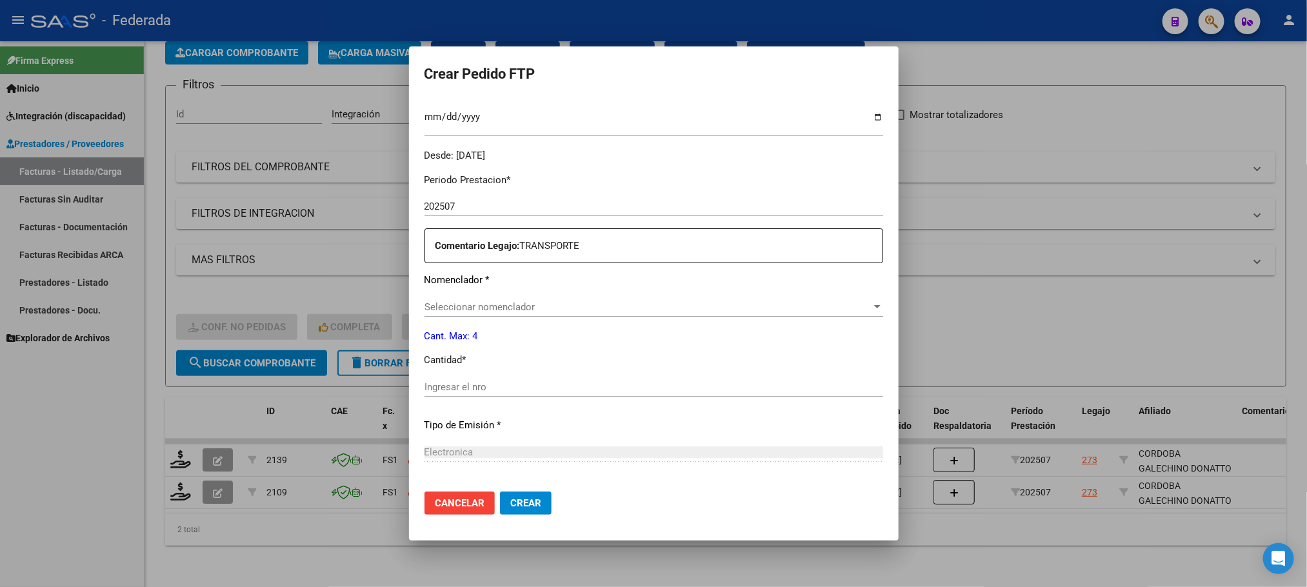
scroll to position [387, 0]
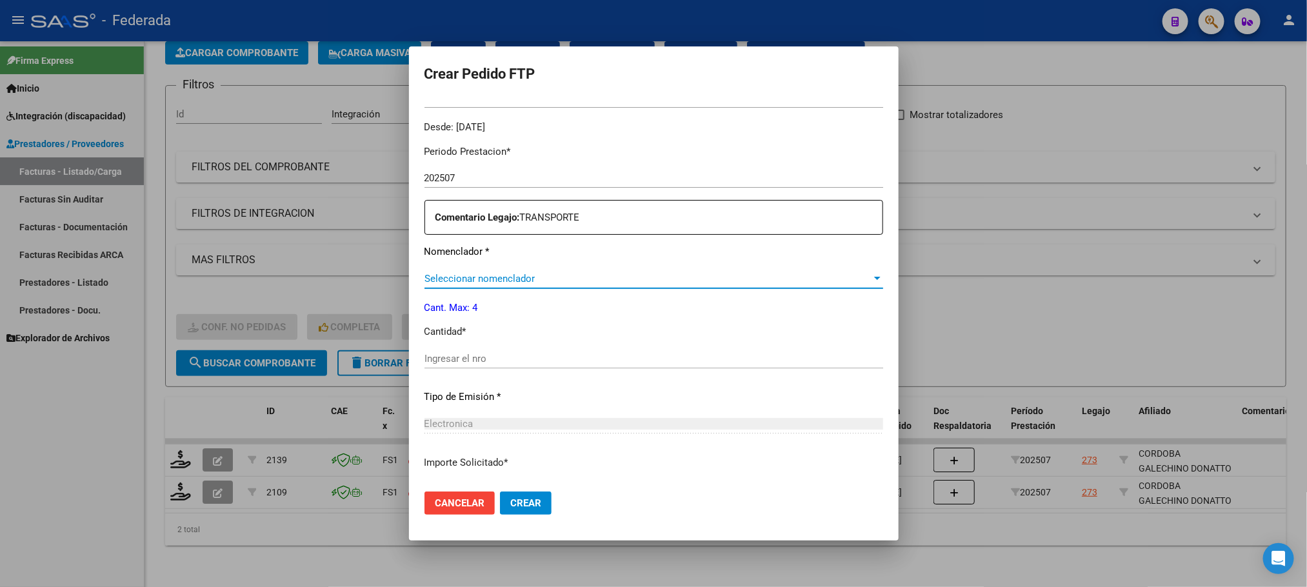
click at [466, 282] on span "Seleccionar nomenclador" at bounding box center [647, 279] width 447 height 12
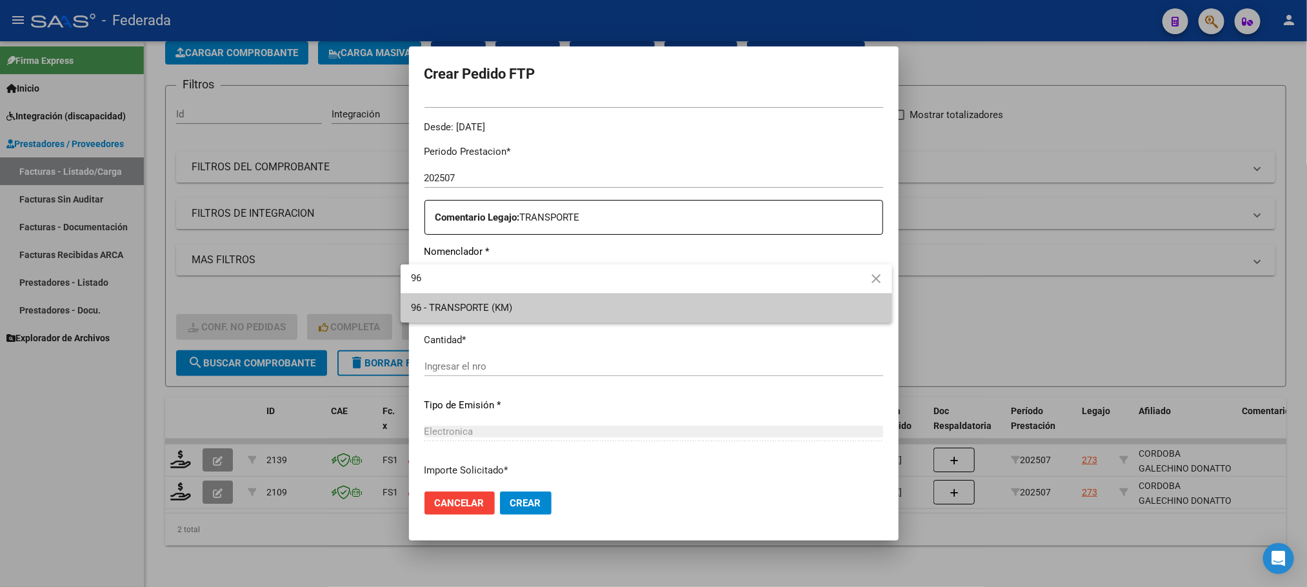
type input "96"
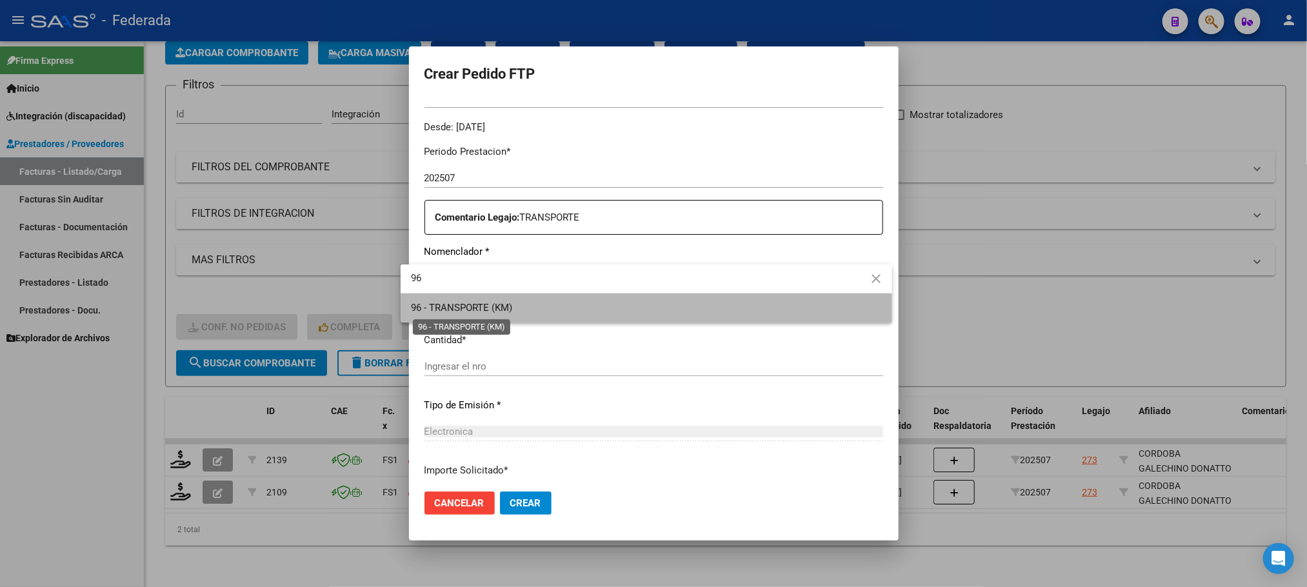
click at [457, 304] on span "96 - TRANSPORTE (KM)" at bounding box center [461, 308] width 101 height 12
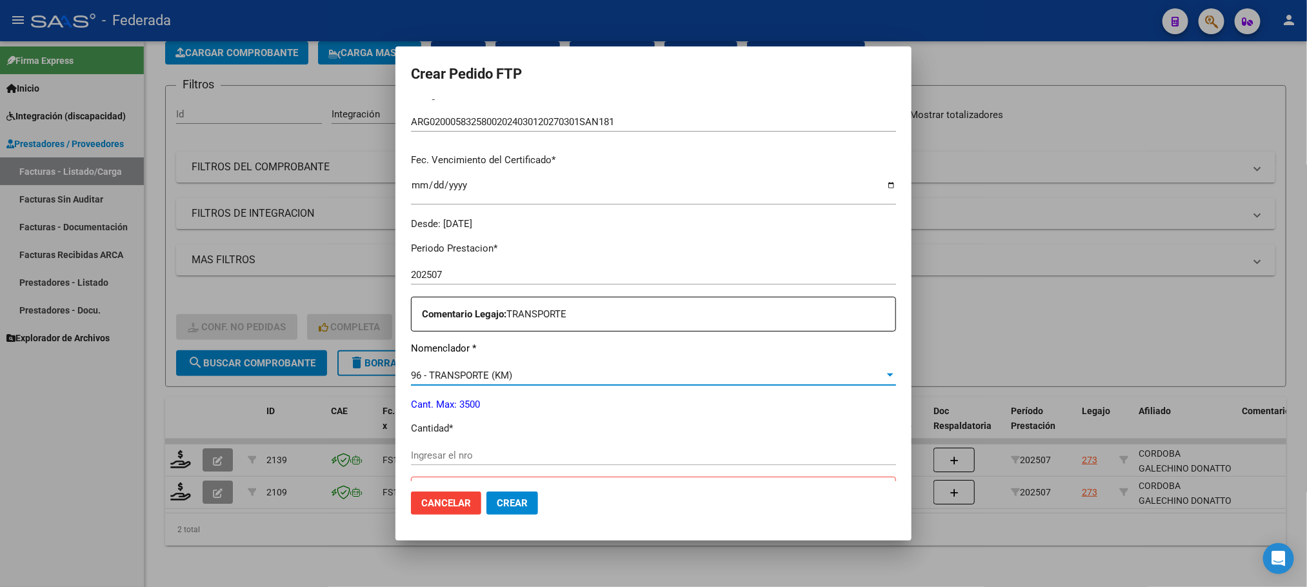
scroll to position [484, 0]
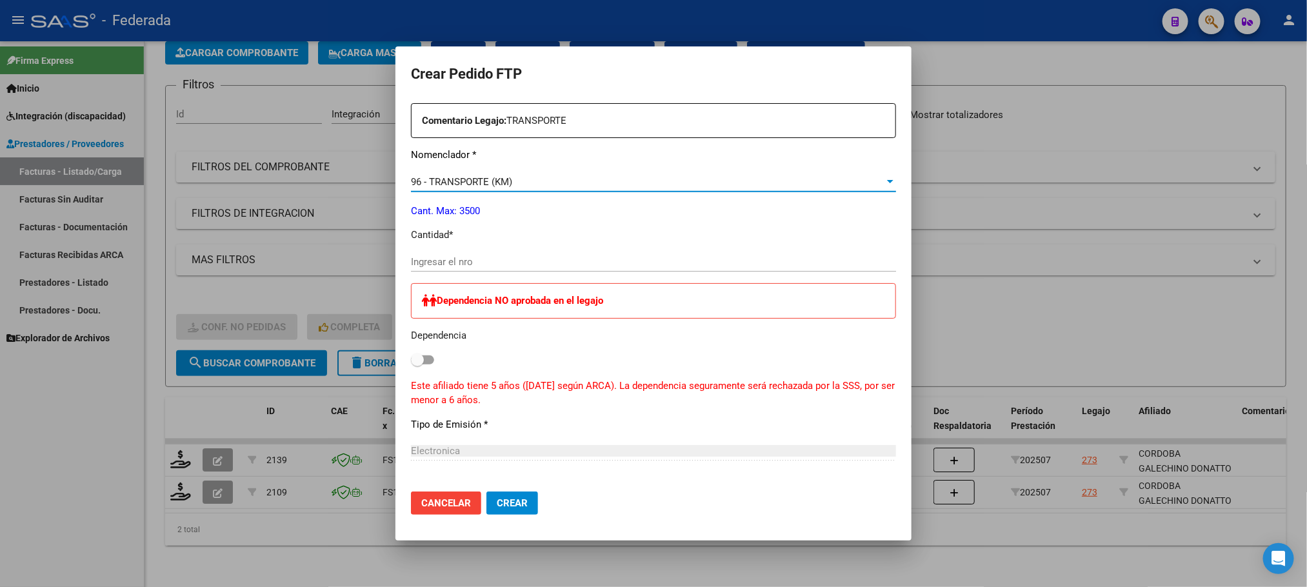
click at [457, 262] on input "Ingresar el nro" at bounding box center [653, 262] width 485 height 12
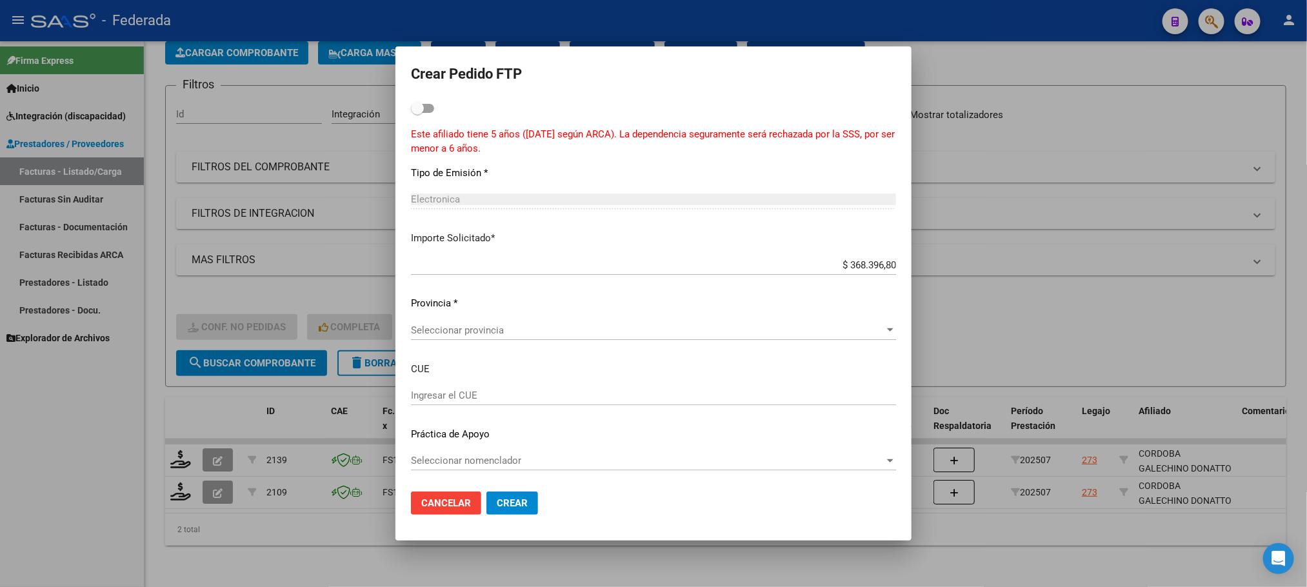
scroll to position [736, 0]
type input "680"
click at [505, 331] on span "Seleccionar provincia" at bounding box center [647, 330] width 473 height 12
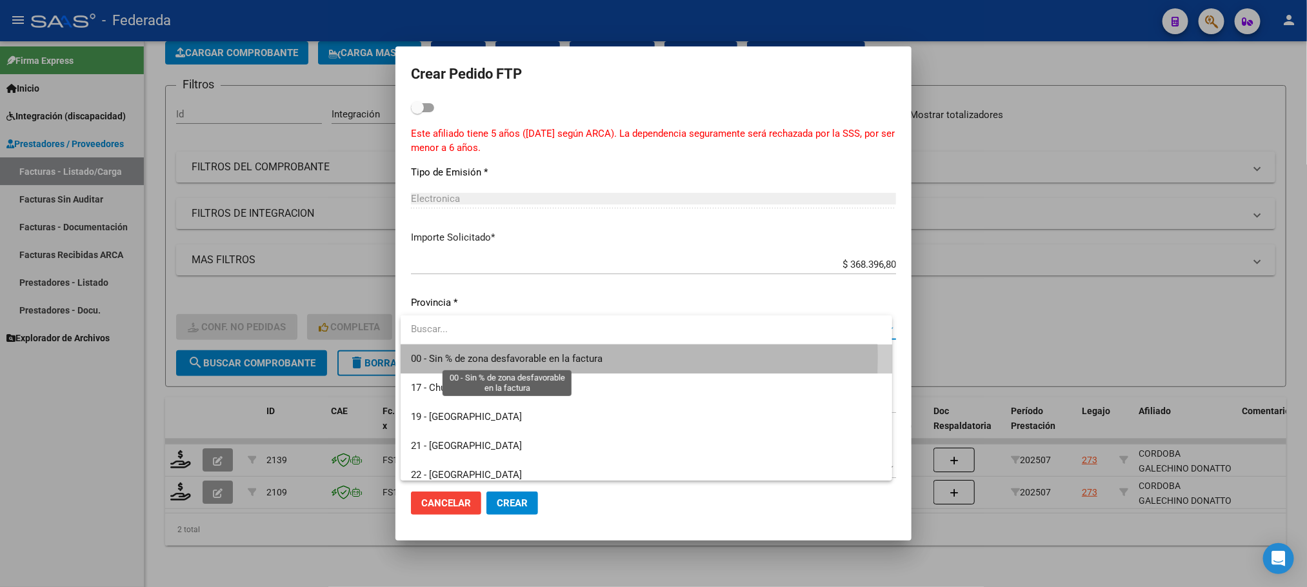
click at [504, 357] on span "00 - Sin % de zona desfavorable en la factura" at bounding box center [507, 359] width 192 height 12
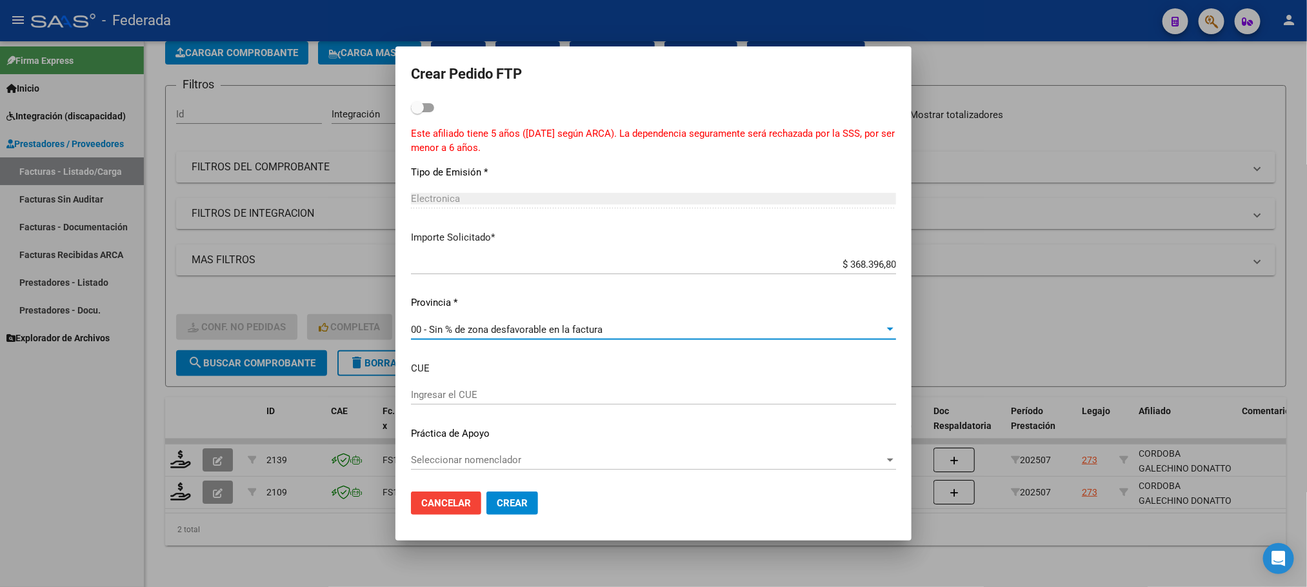
click at [511, 507] on span "Crear" at bounding box center [512, 503] width 31 height 12
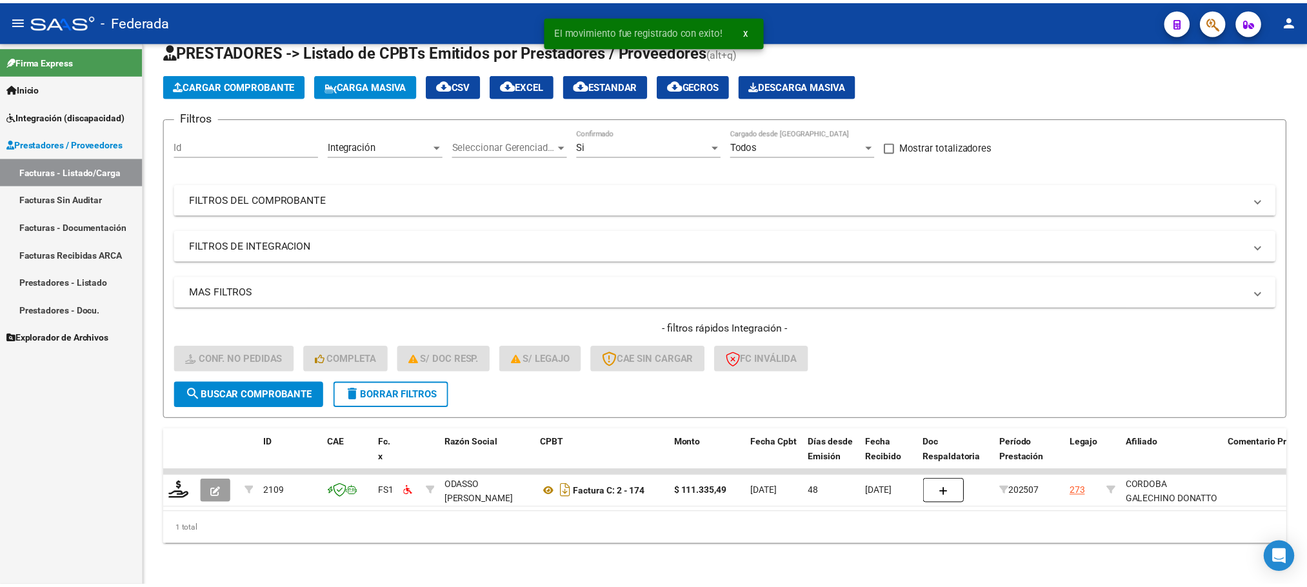
scroll to position [50, 0]
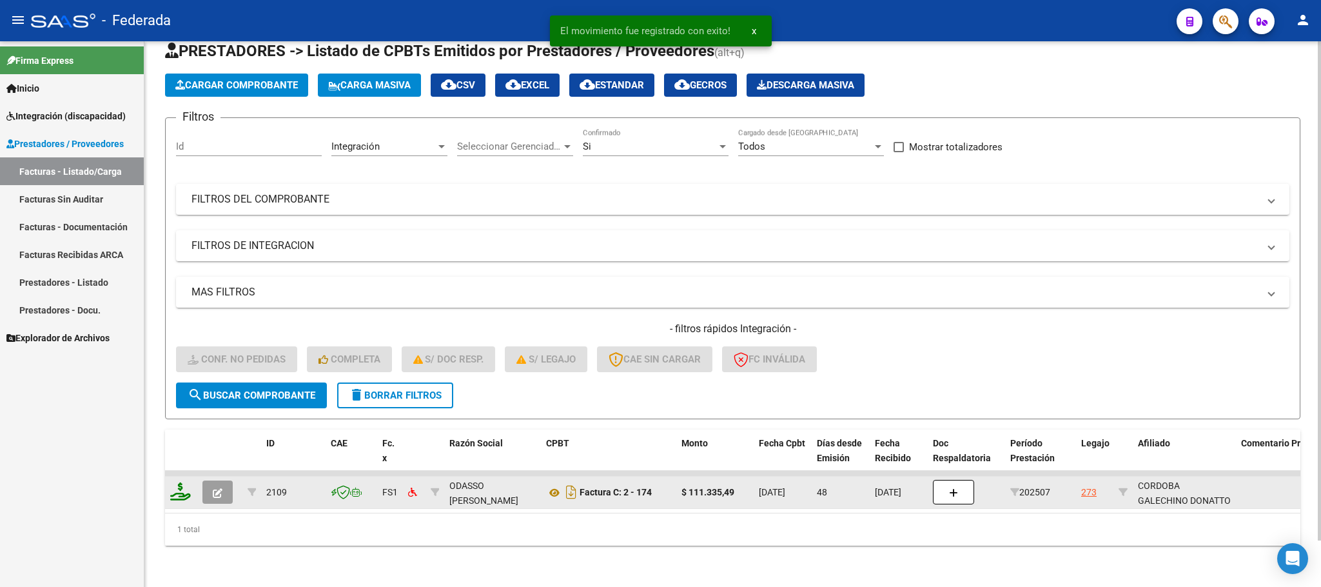
click at [186, 482] on icon at bounding box center [180, 491] width 21 height 18
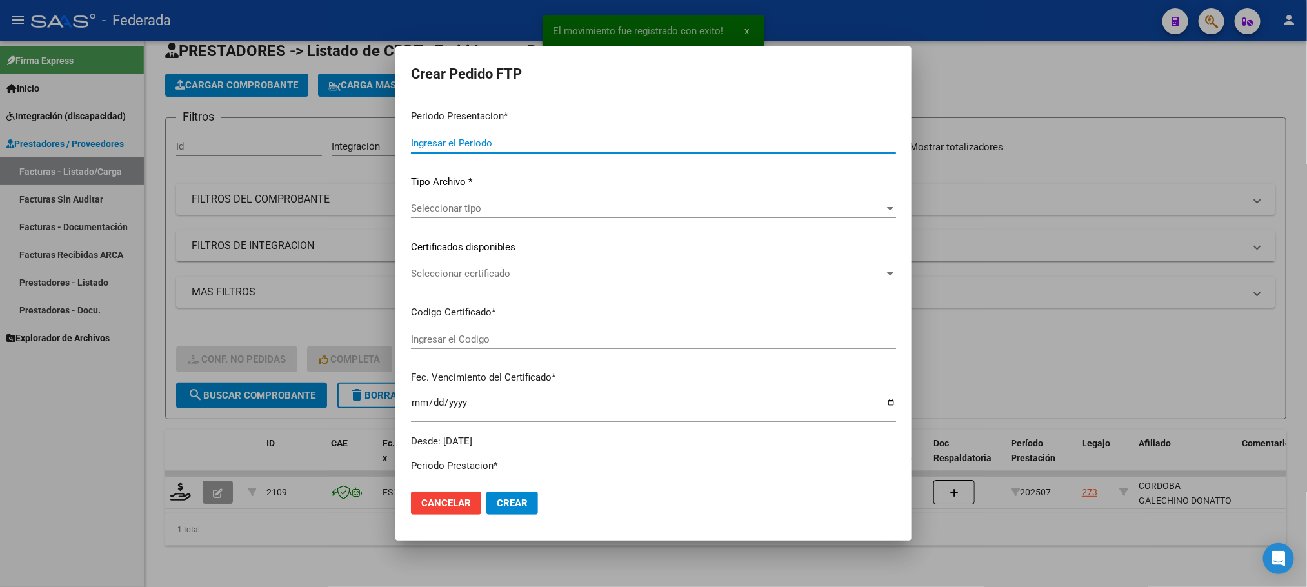
type input "202509"
type input "202507"
type input "$ 111.335,49"
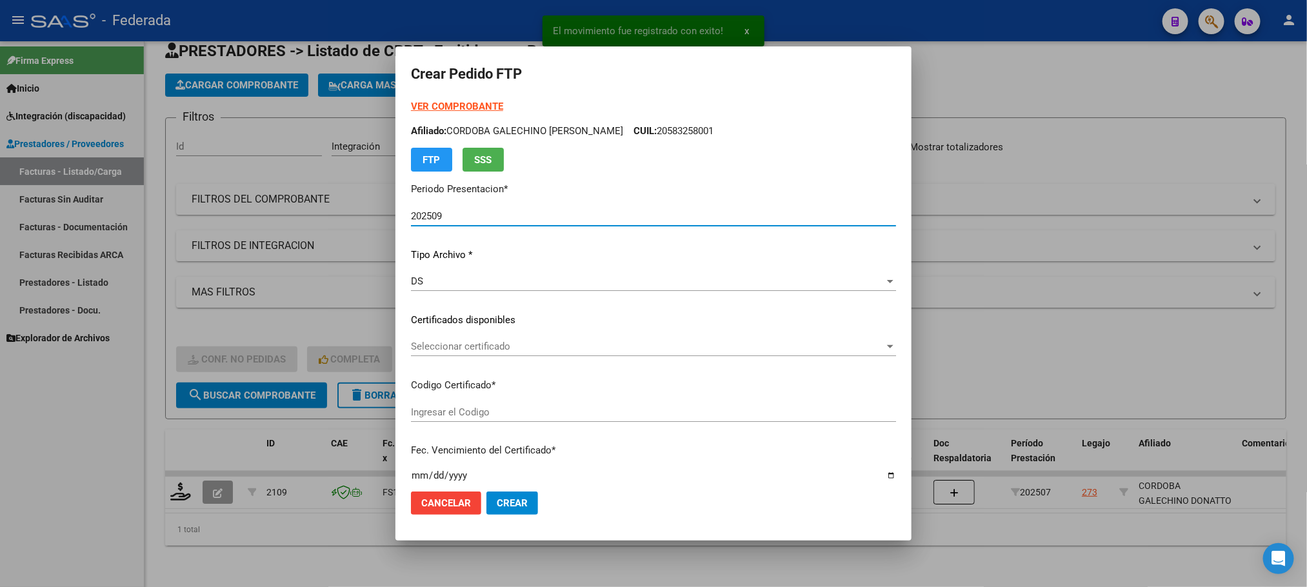
type input "ARG02000583258002024030120270301SAN181"
type input "[DATE]"
click at [480, 346] on span "Seleccionar certificado" at bounding box center [647, 347] width 473 height 12
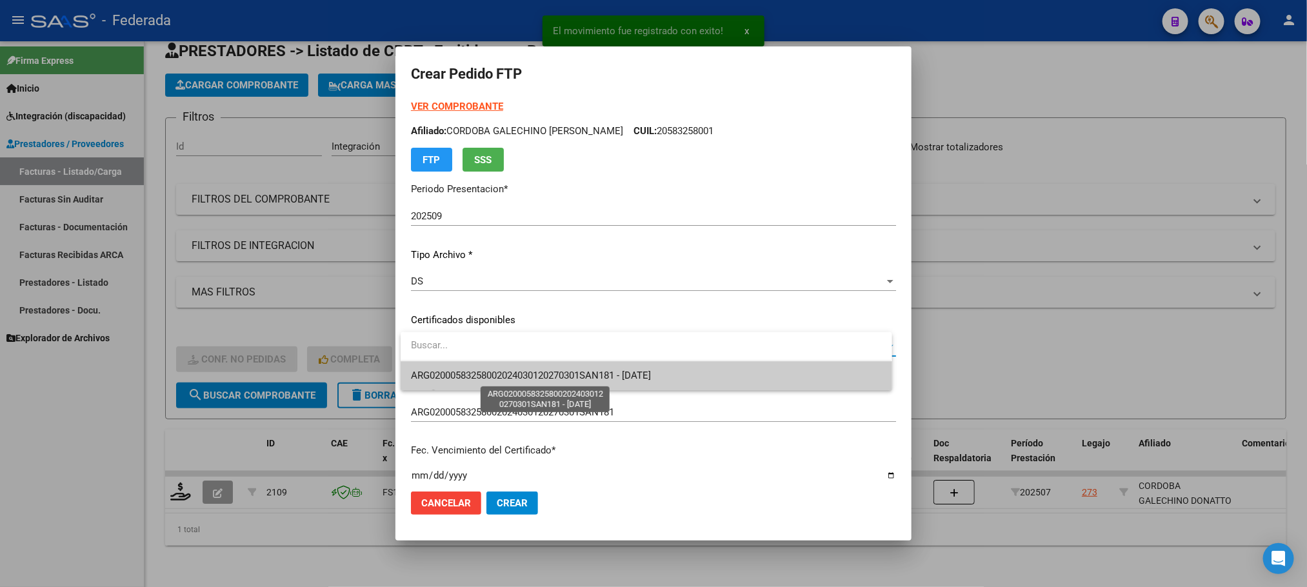
click at [488, 372] on span "ARG02000583258002024030120270301SAN181 - [DATE]" at bounding box center [531, 376] width 240 height 12
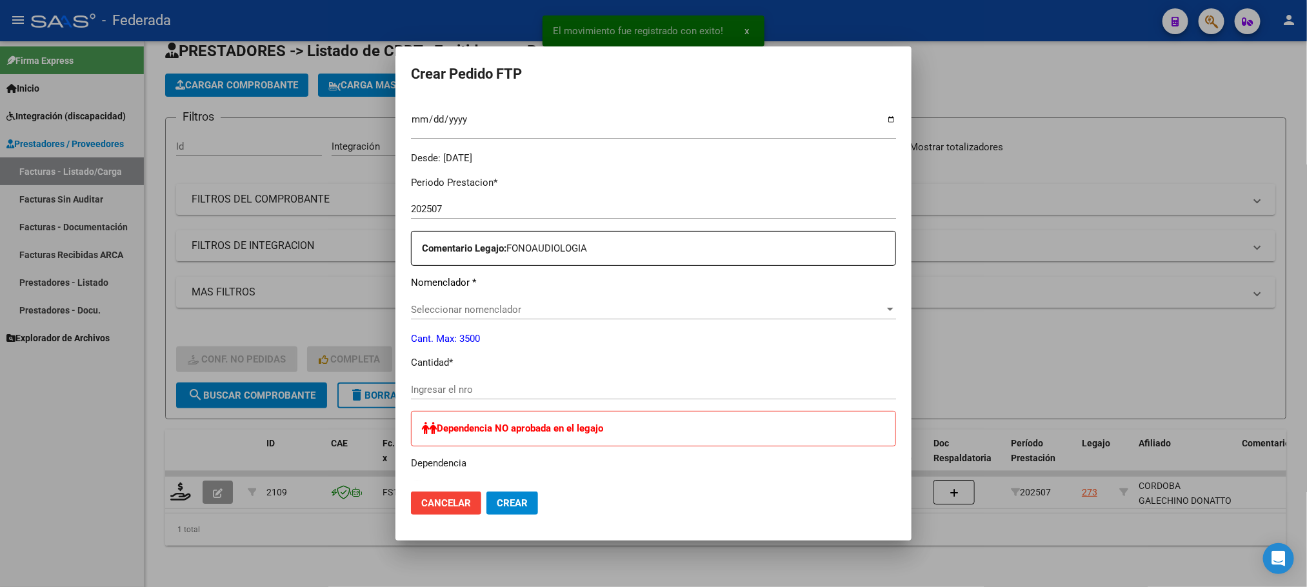
scroll to position [387, 0]
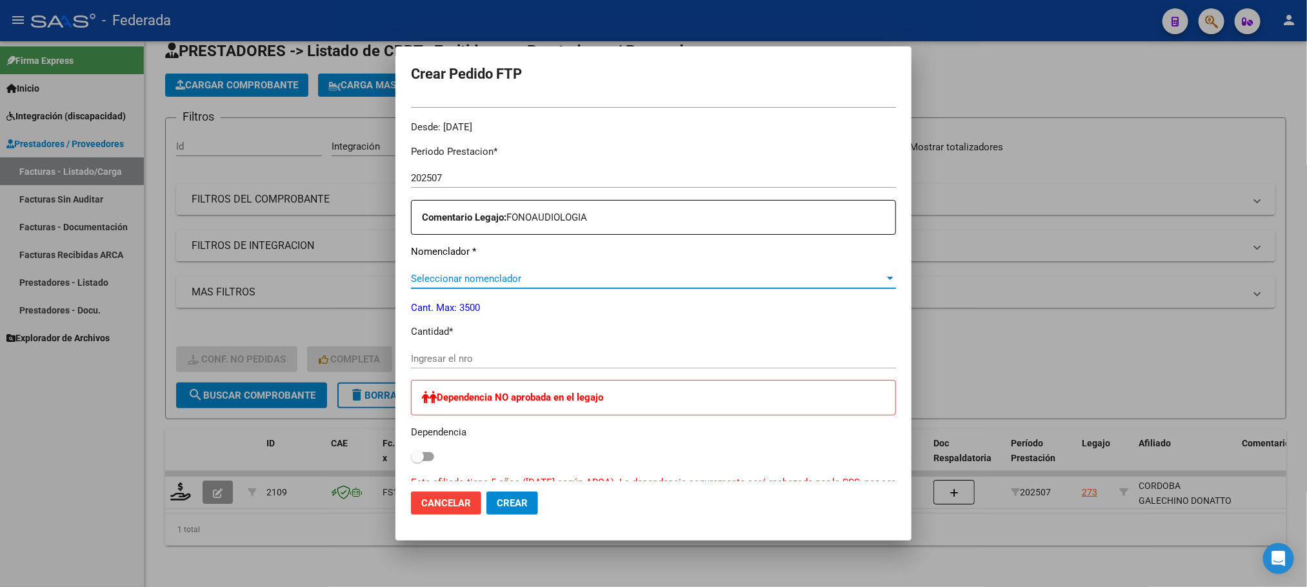
click at [494, 275] on span "Seleccionar nomenclador" at bounding box center [647, 279] width 473 height 12
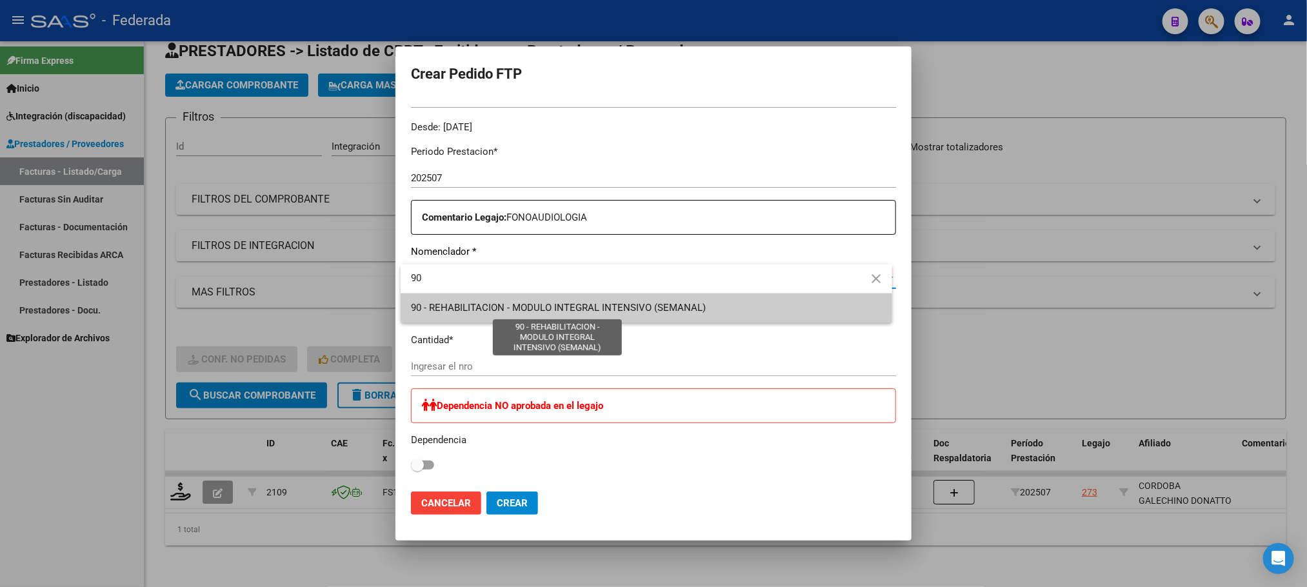
type input "90"
click at [493, 310] on span "90 - REHABILITACION - MODULO INTEGRAL INTENSIVO (SEMANAL)" at bounding box center [558, 308] width 295 height 12
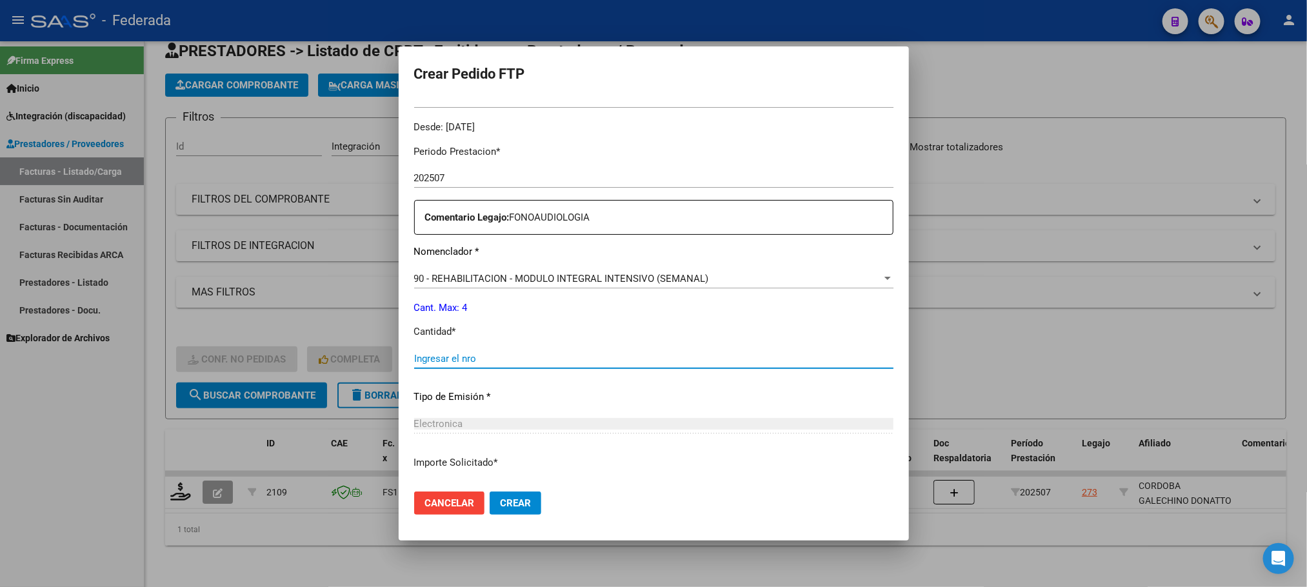
click at [470, 355] on input "Ingresar el nro" at bounding box center [653, 359] width 479 height 12
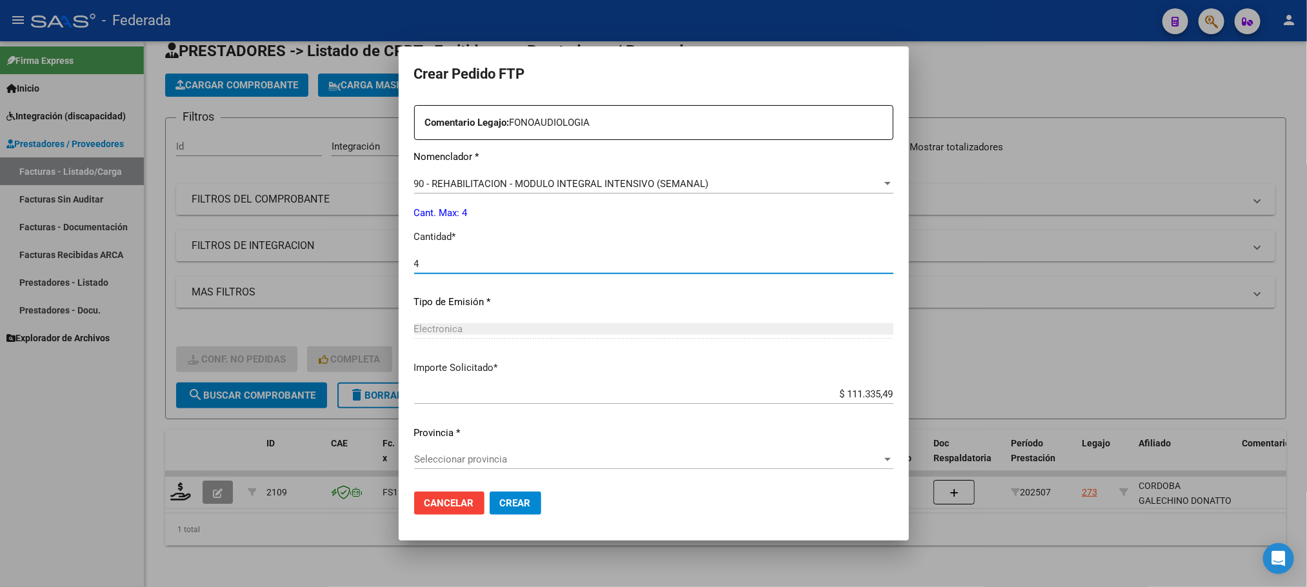
type input "4"
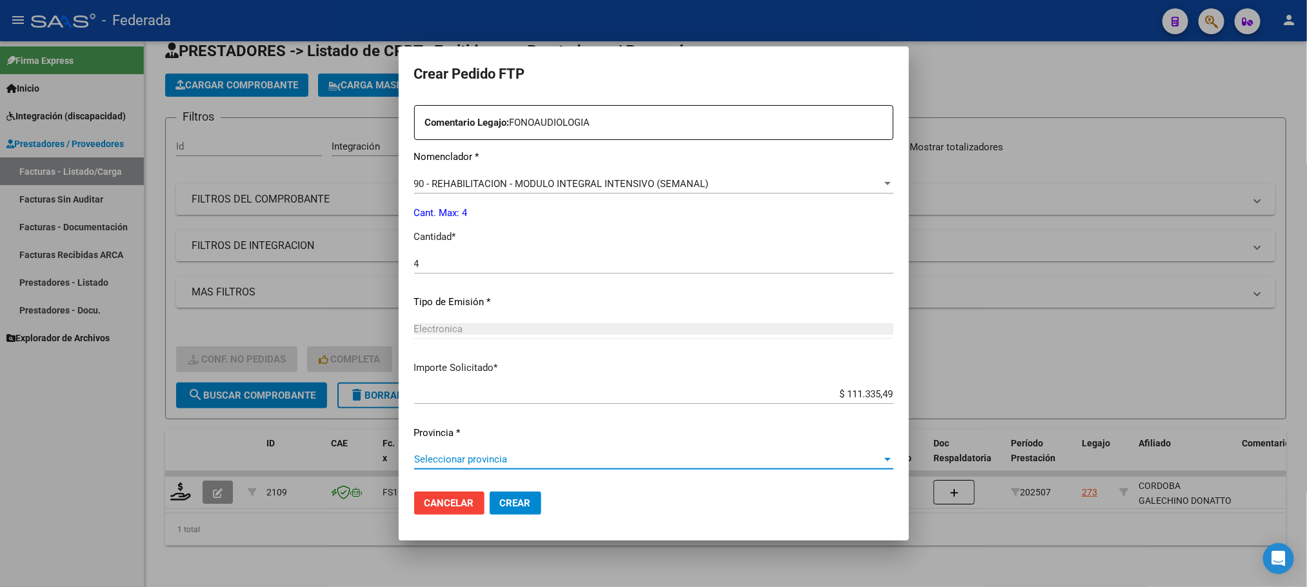
click at [495, 457] on span "Seleccionar provincia" at bounding box center [648, 459] width 468 height 12
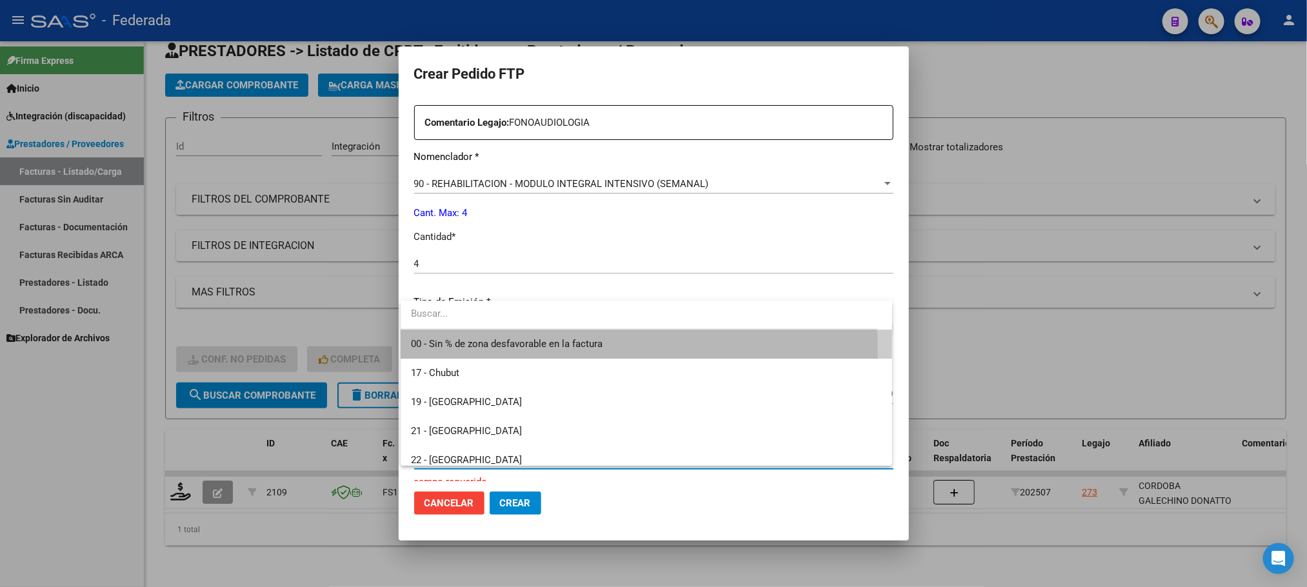
click at [491, 354] on span "00 - Sin % de zona desfavorable en la factura" at bounding box center [646, 344] width 470 height 29
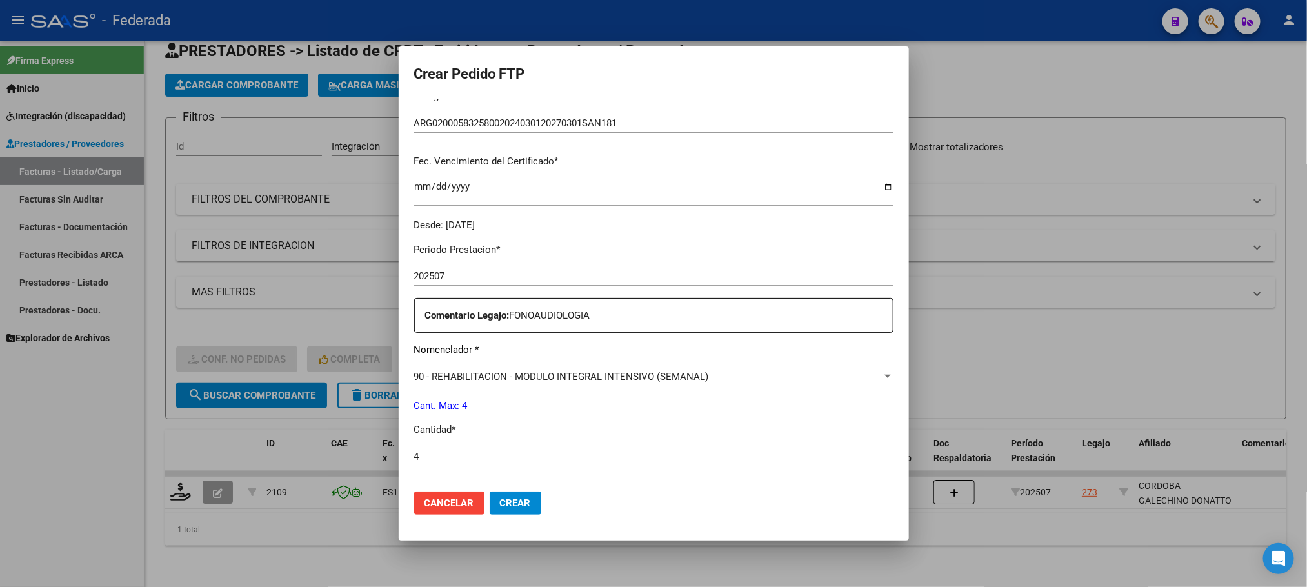
scroll to position [288, 0]
click at [525, 492] on button "Crear" at bounding box center [515, 502] width 52 height 23
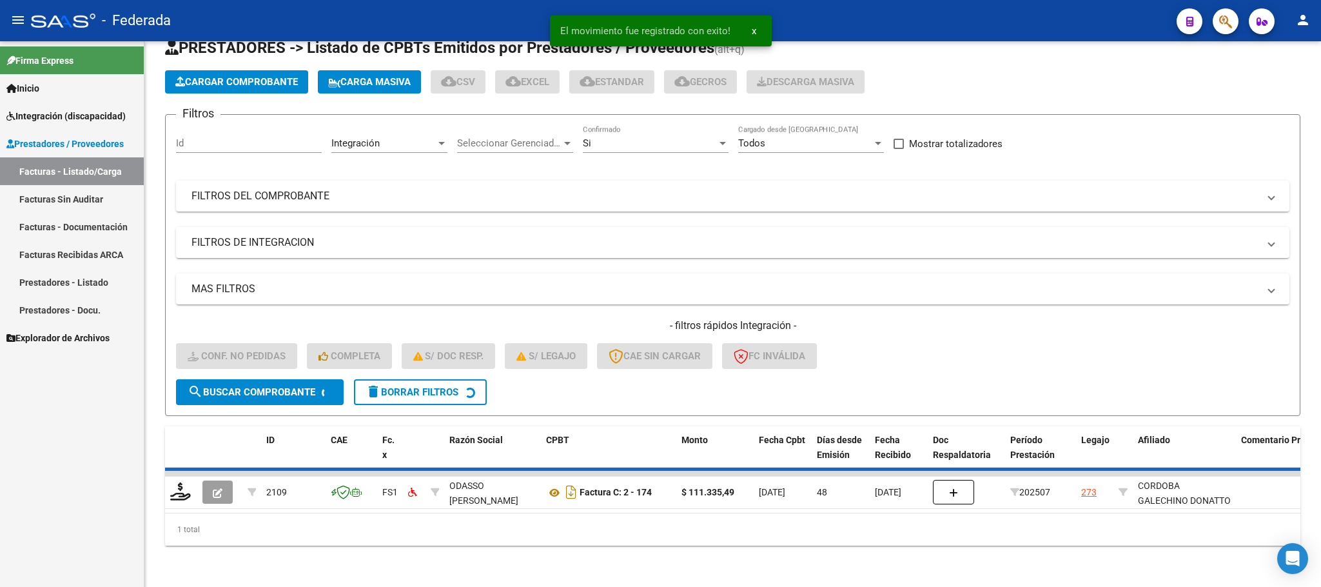
scroll to position [25, 0]
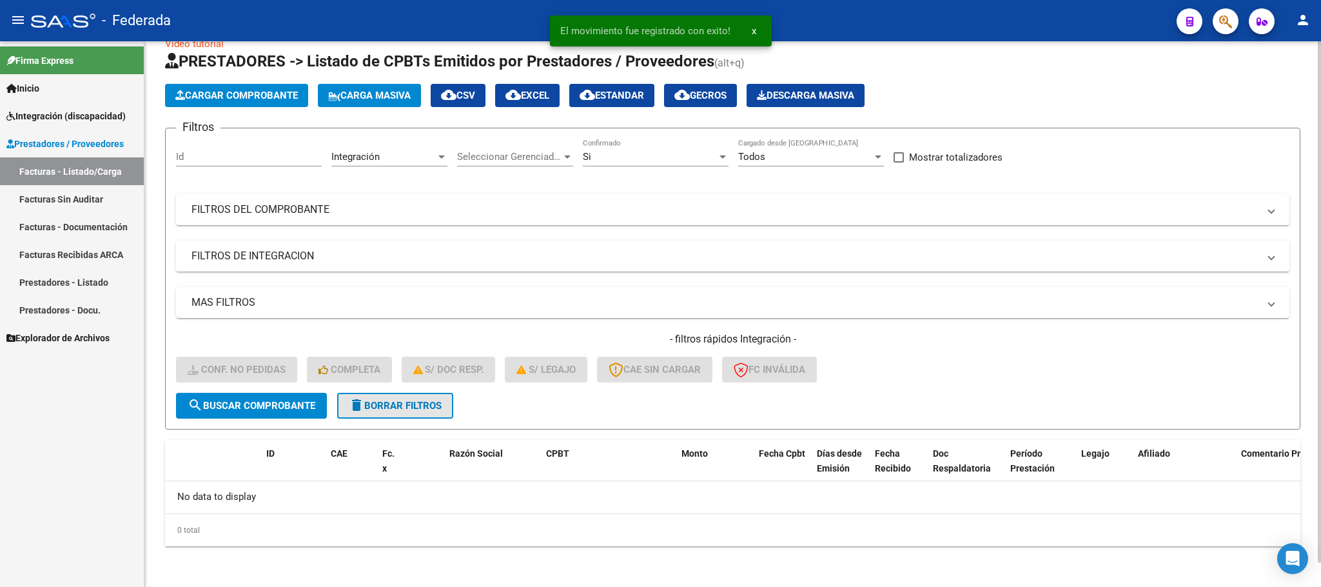
click at [390, 417] on button "delete Borrar Filtros" at bounding box center [395, 406] width 116 height 26
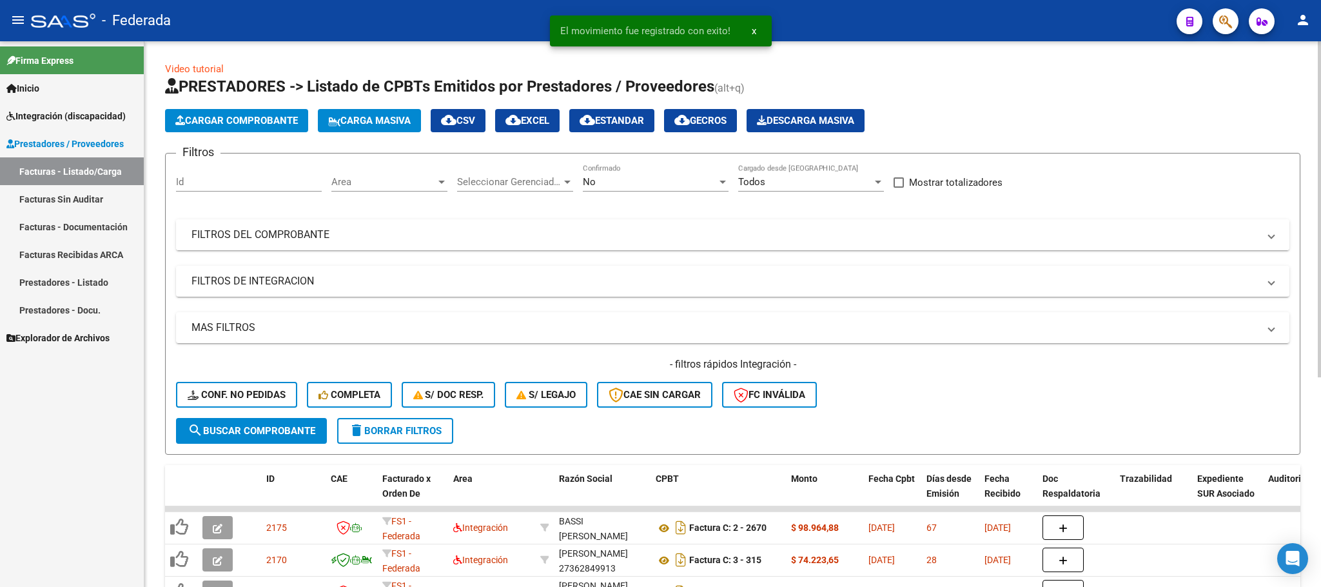
scroll to position [97, 0]
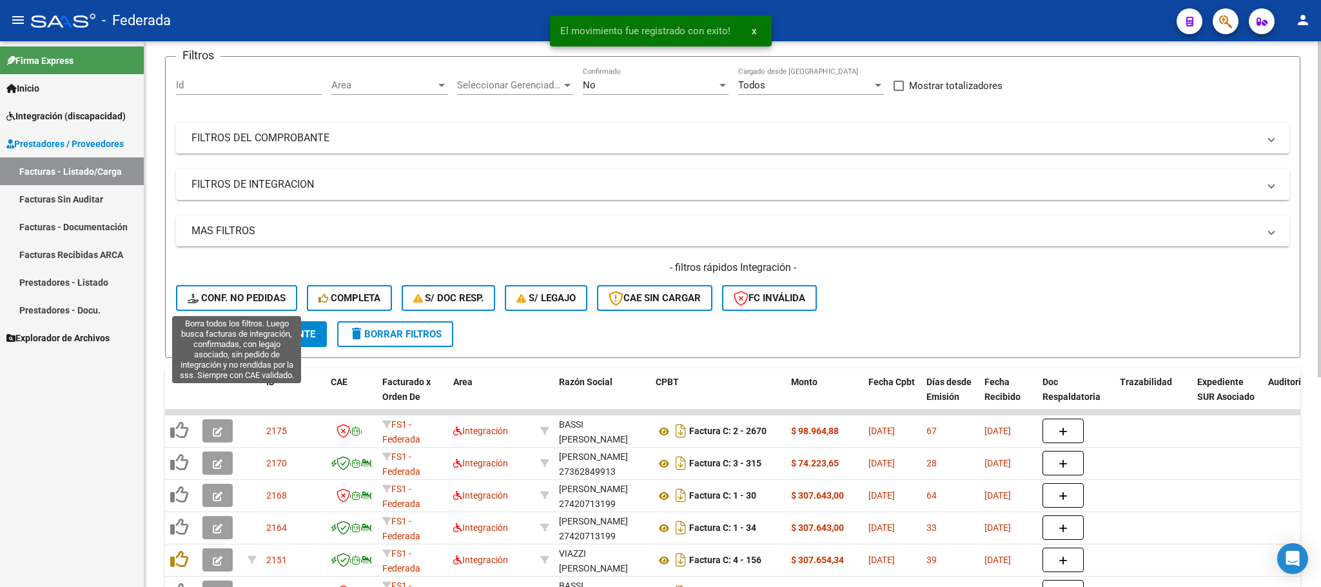
click at [255, 288] on button "Conf. no pedidas" at bounding box center [236, 298] width 121 height 26
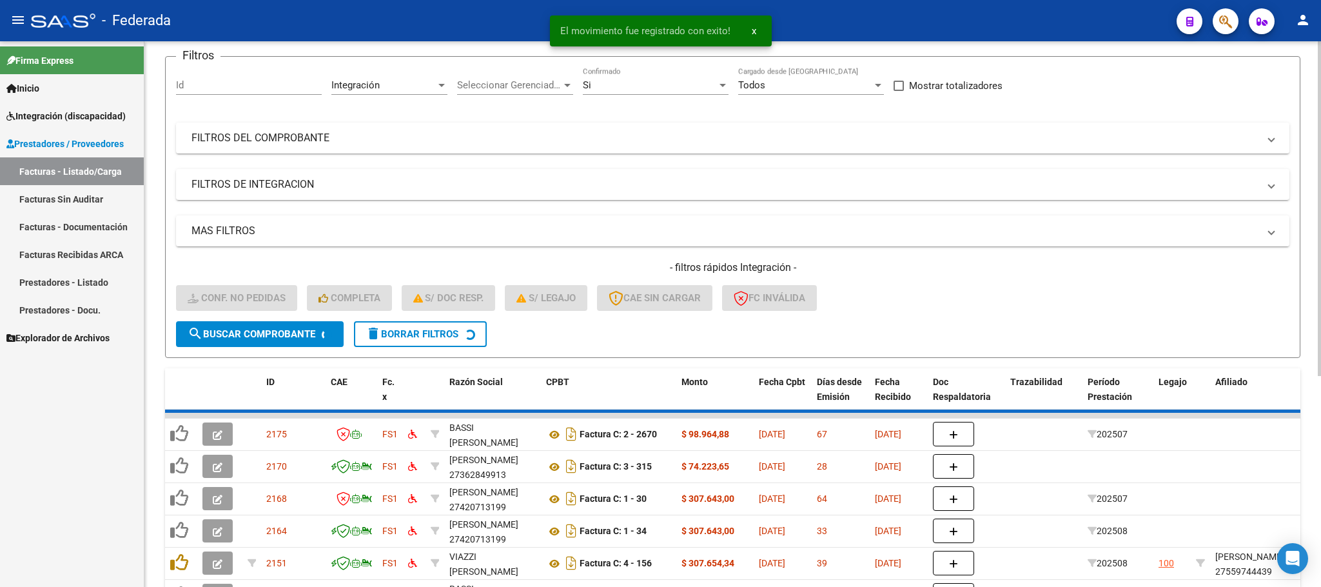
scroll to position [25, 0]
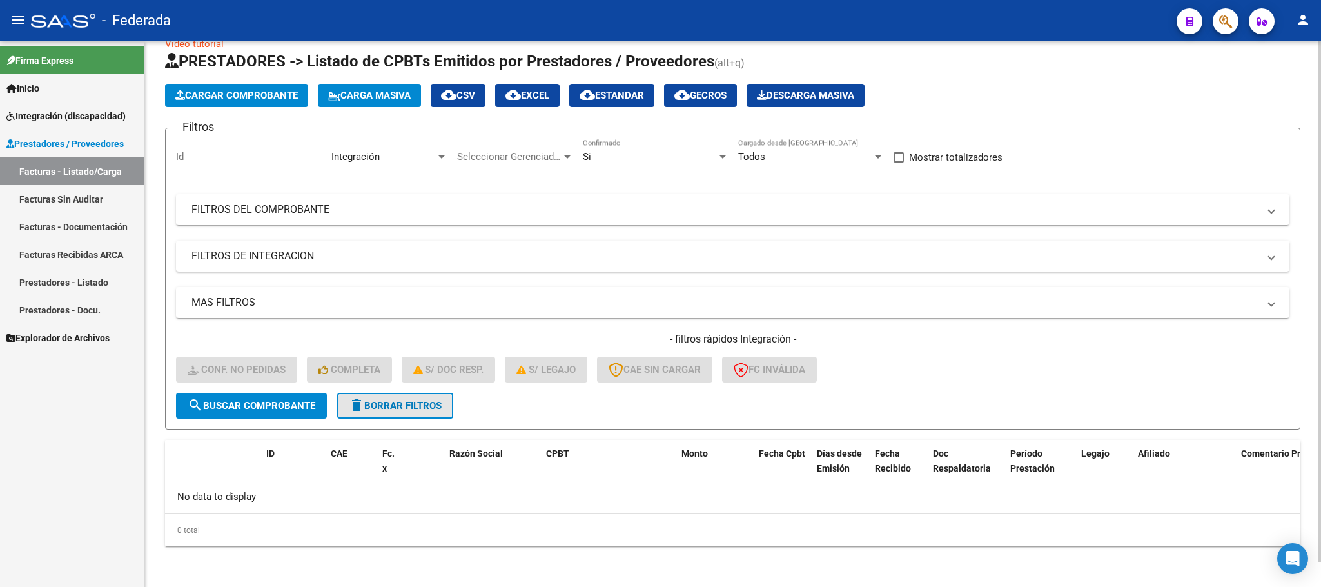
click at [370, 403] on span "delete Borrar Filtros" at bounding box center [395, 406] width 93 height 12
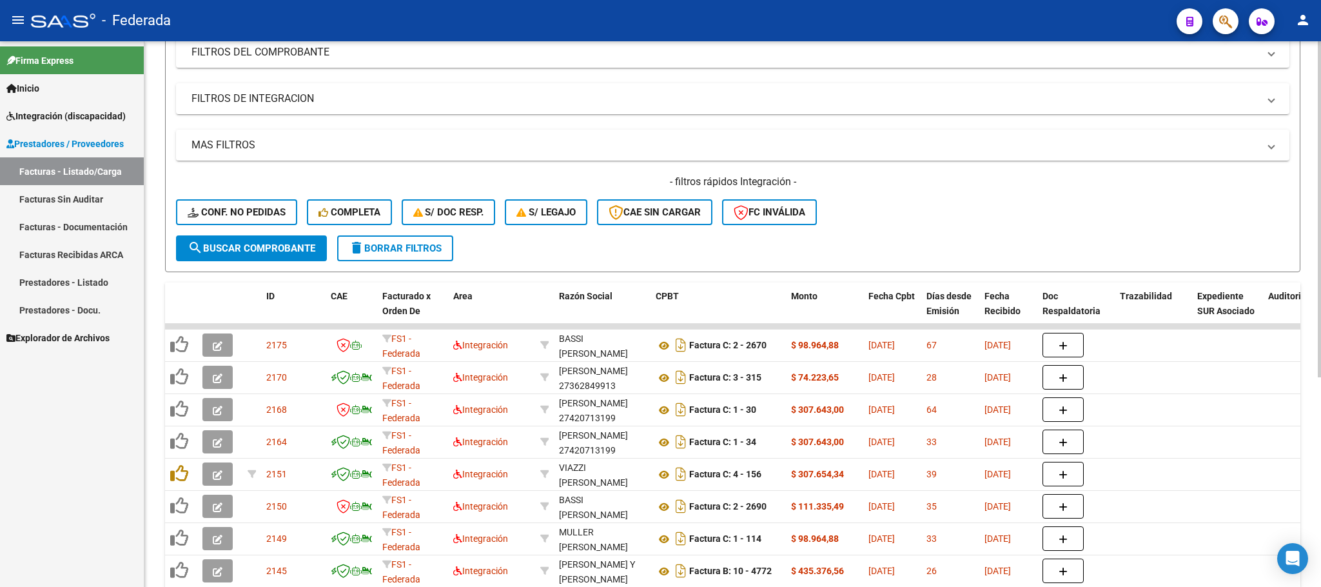
scroll to position [193, 0]
